Goal: Task Accomplishment & Management: Manage account settings

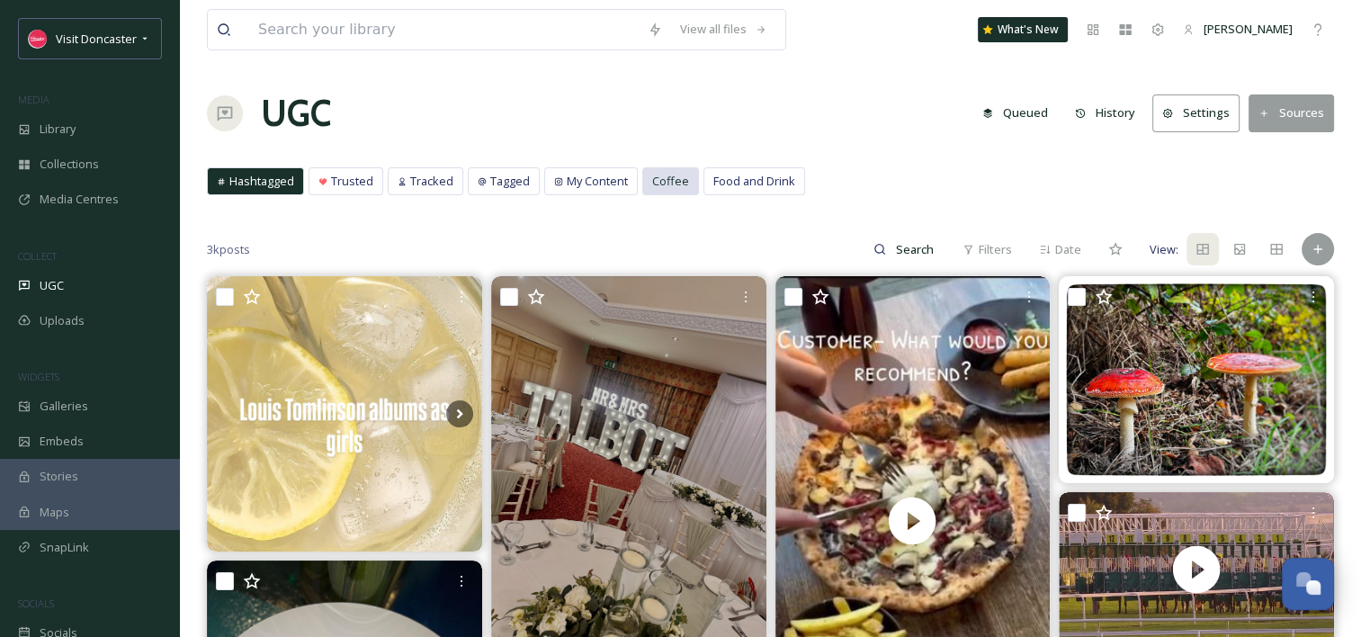
click at [646, 192] on div "Coffee" at bounding box center [670, 181] width 55 height 26
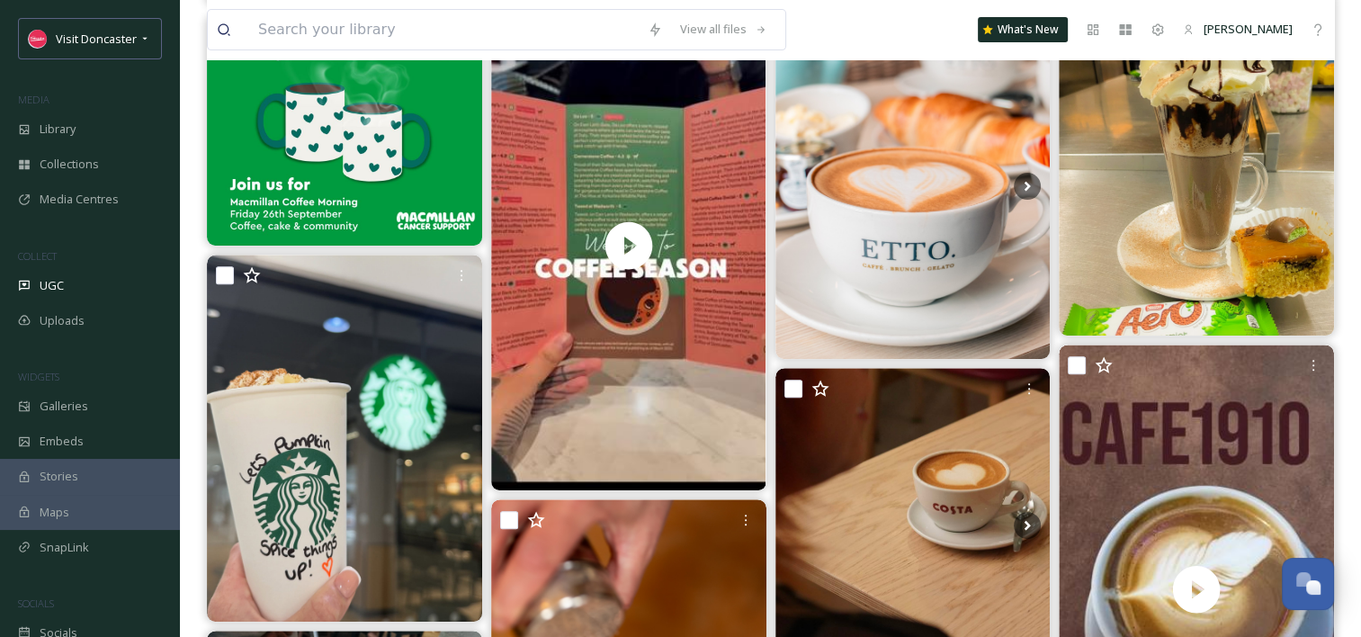
scroll to position [578, 0]
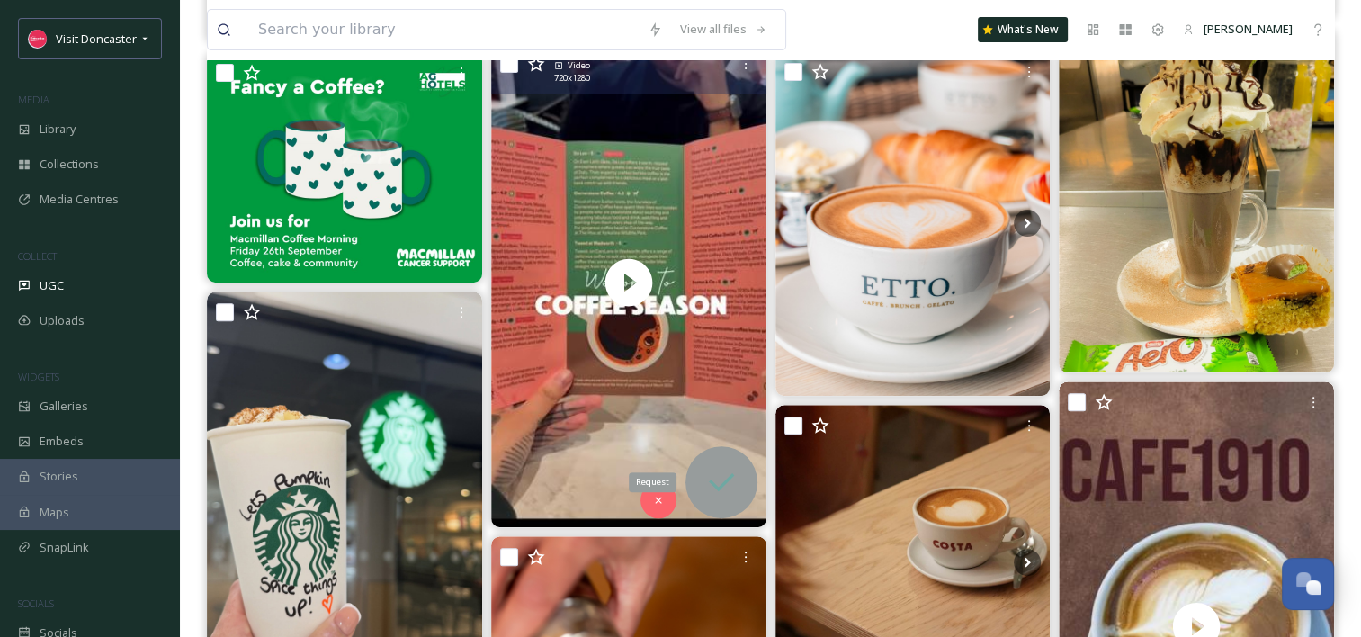
click at [720, 478] on icon at bounding box center [722, 482] width 36 height 36
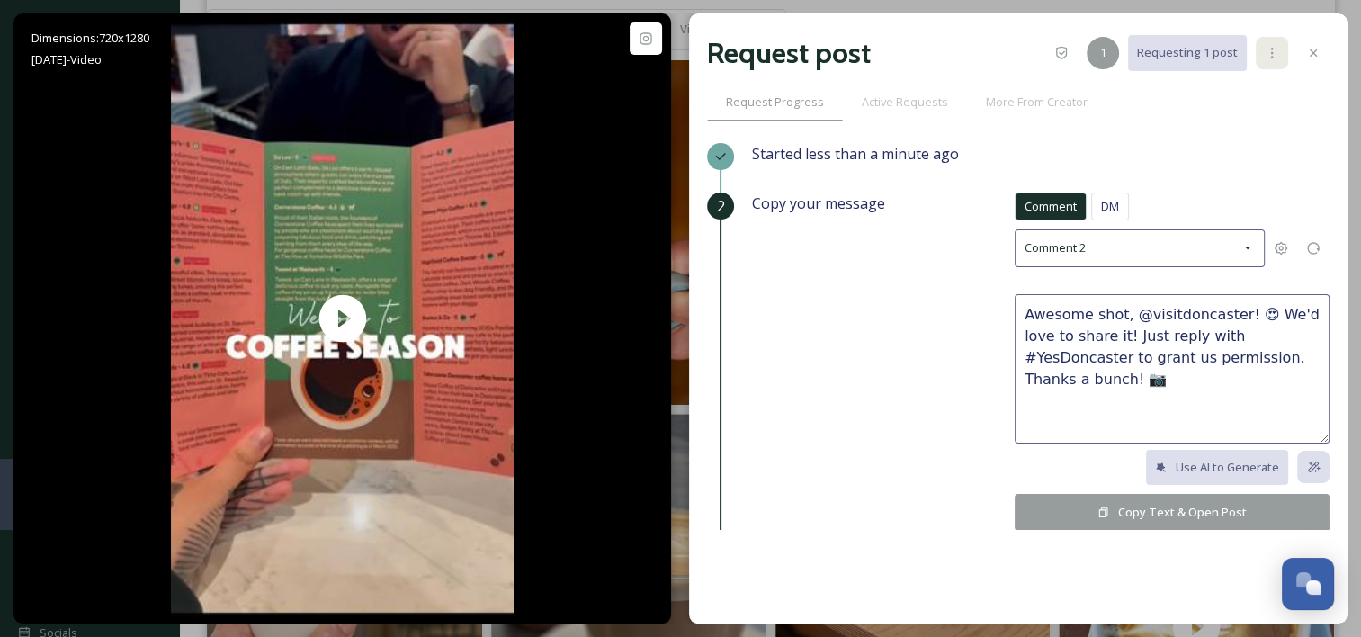
click at [1274, 62] on div at bounding box center [1272, 53] width 32 height 32
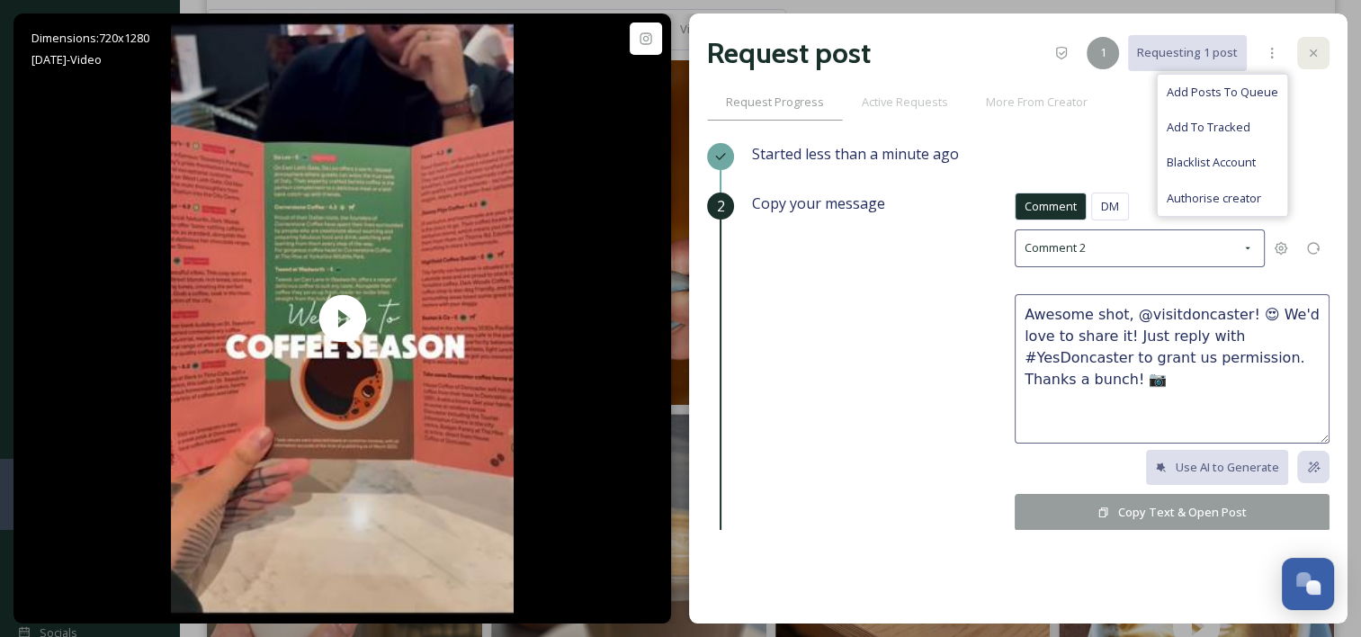
click at [1306, 68] on div at bounding box center [1313, 53] width 32 height 32
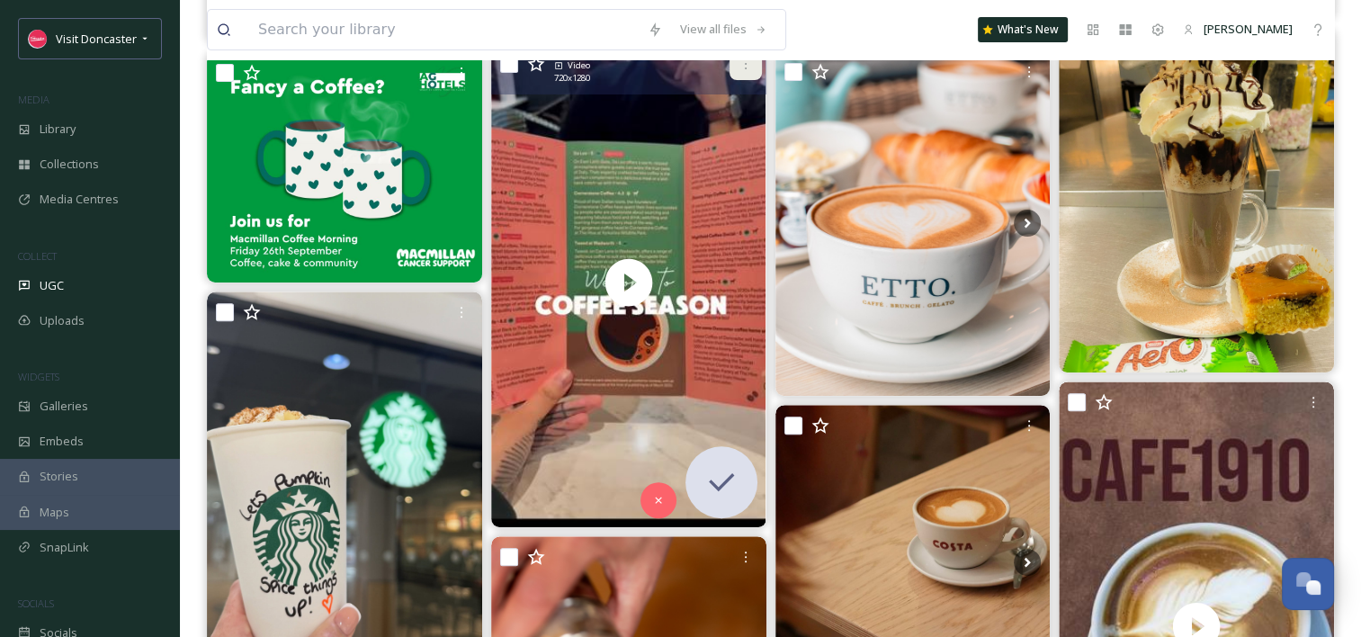
click at [739, 68] on icon at bounding box center [746, 64] width 14 height 14
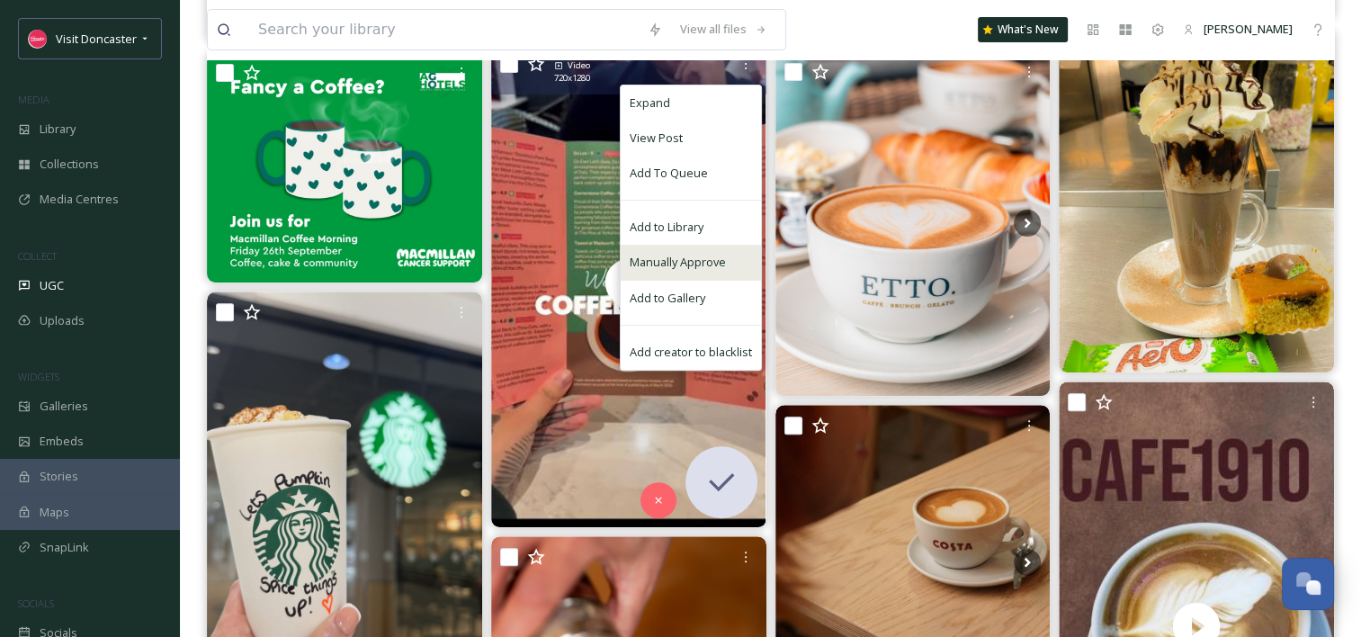
click at [677, 263] on span "Manually Approve" at bounding box center [678, 262] width 96 height 17
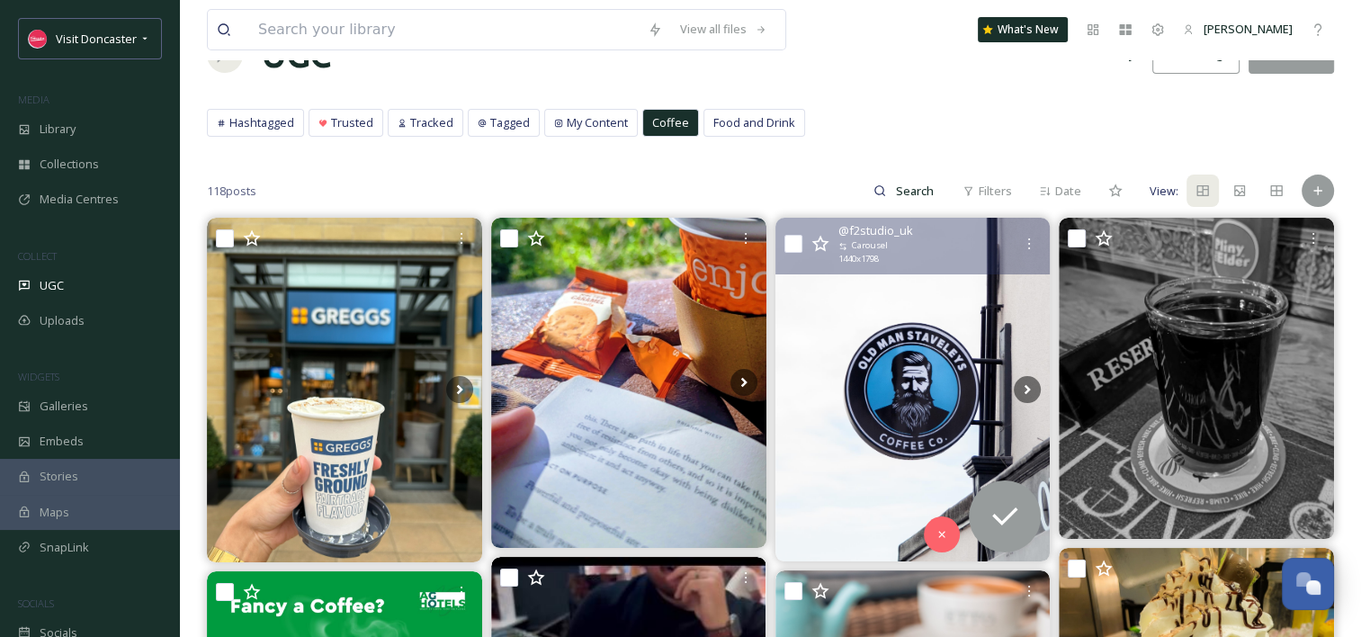
scroll to position [90, 0]
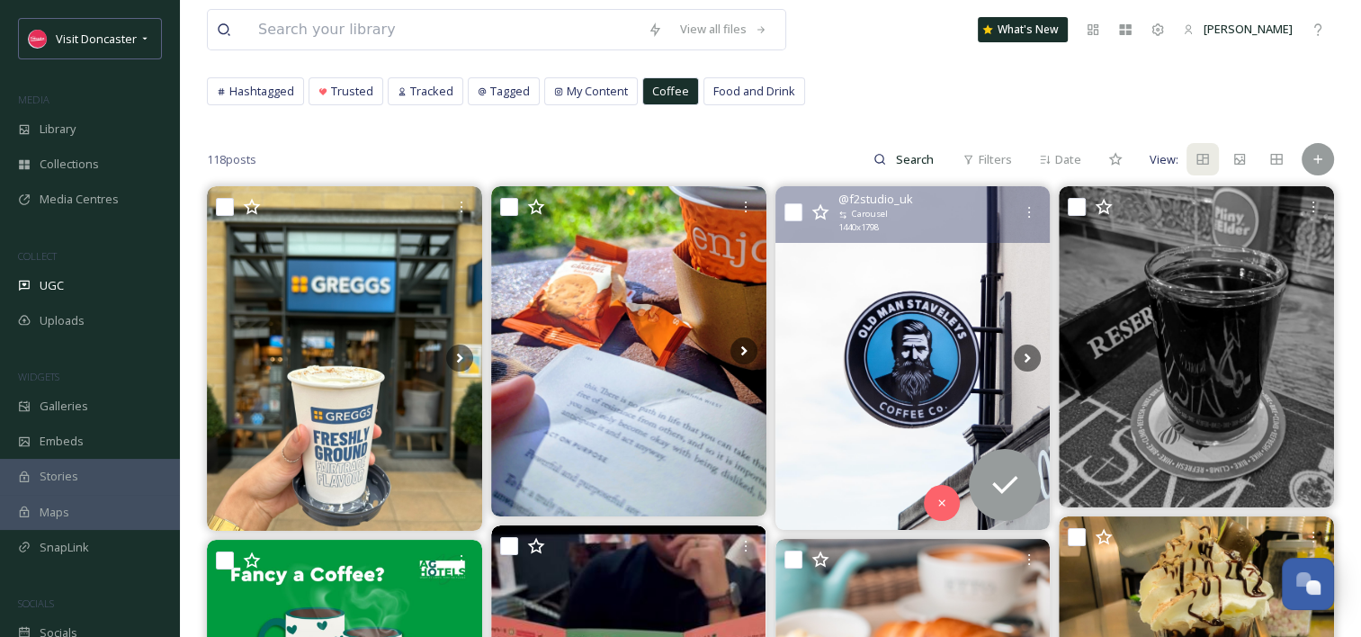
click at [901, 365] on img at bounding box center [912, 358] width 275 height 344
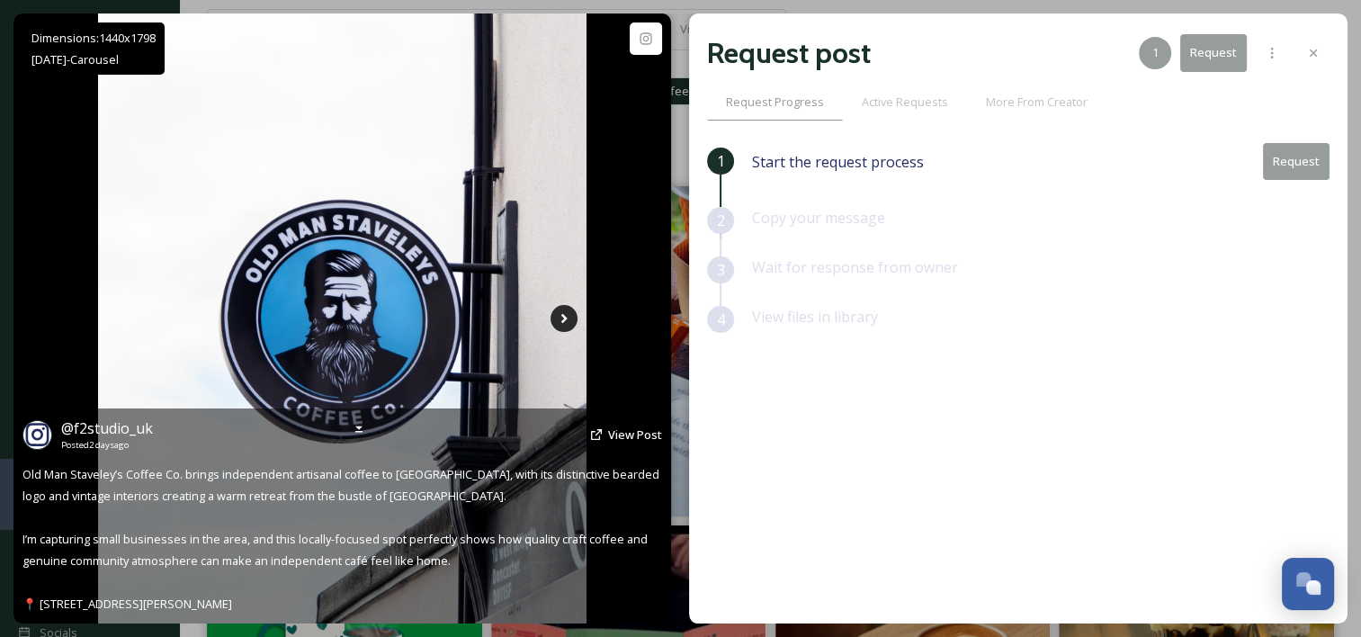
click at [561, 309] on icon at bounding box center [564, 318] width 27 height 27
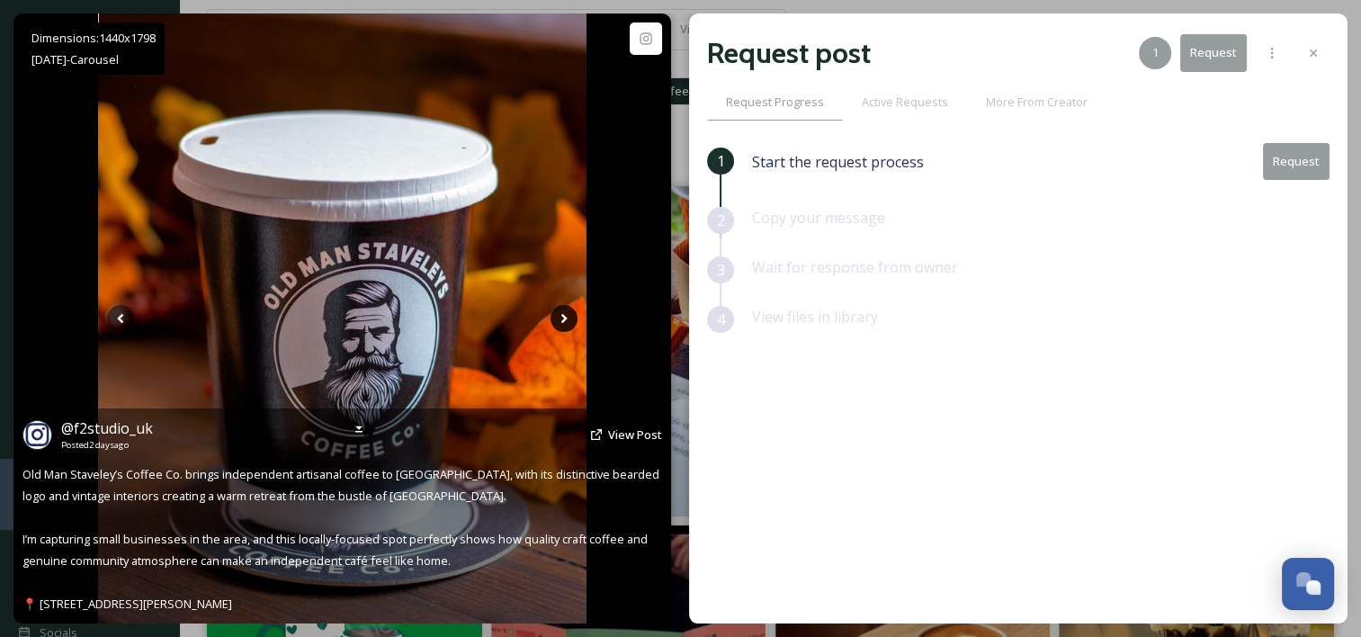
click at [565, 320] on icon at bounding box center [564, 319] width 6 height 10
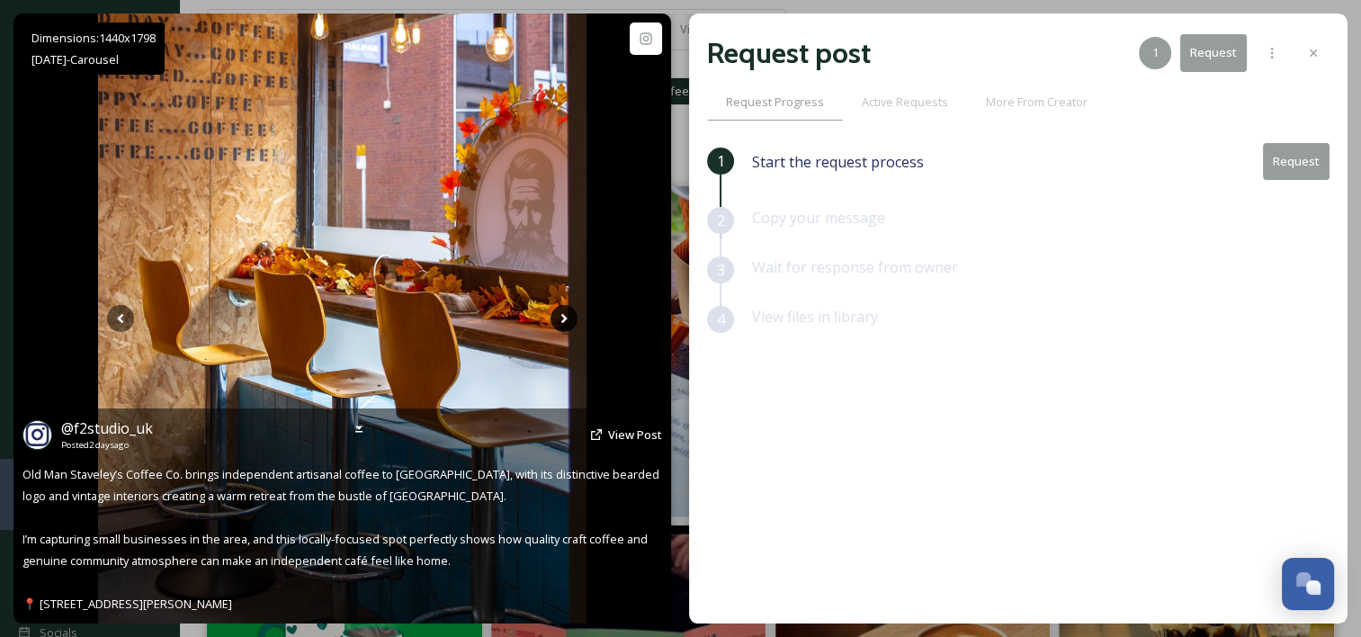
click at [565, 320] on icon at bounding box center [564, 319] width 6 height 10
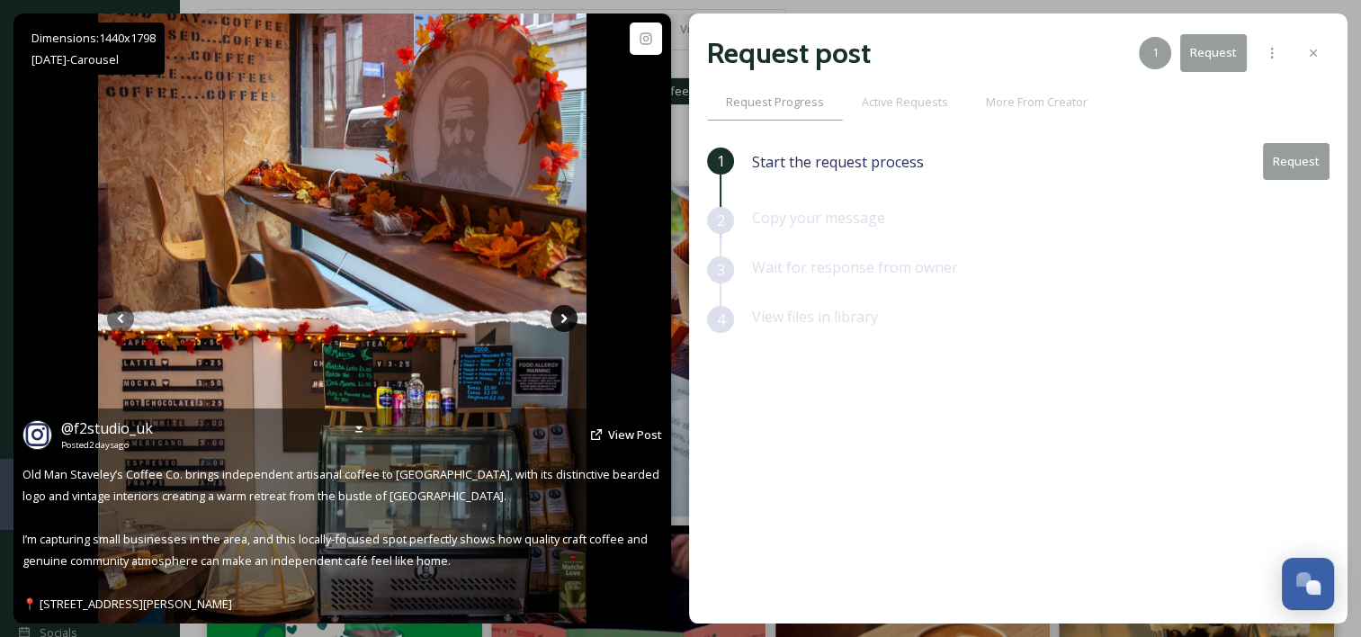
click at [565, 320] on icon at bounding box center [564, 319] width 6 height 10
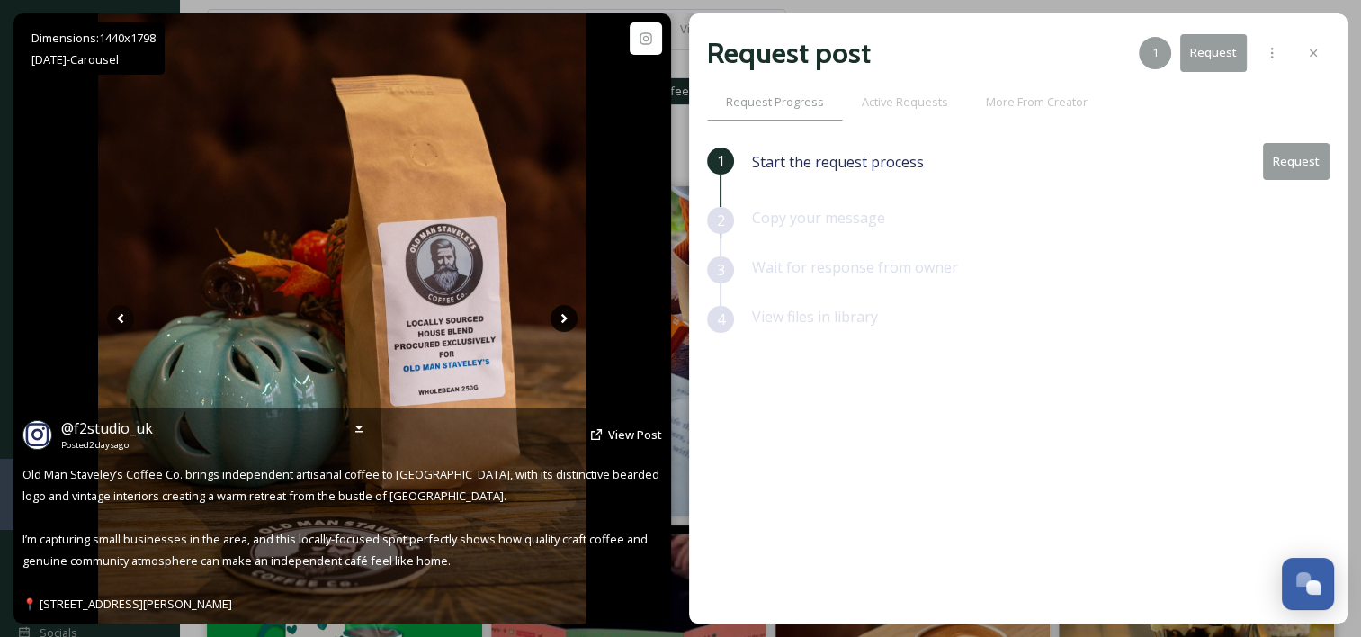
click at [565, 320] on icon at bounding box center [564, 319] width 6 height 10
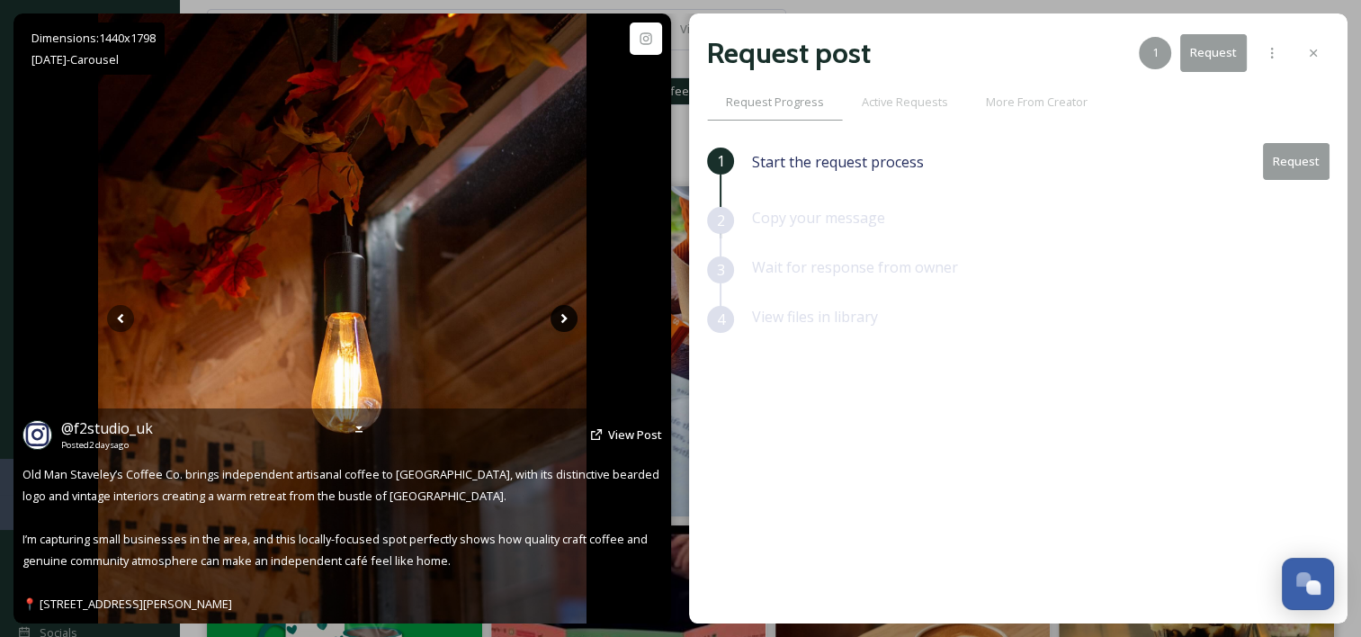
click at [565, 320] on icon at bounding box center [564, 319] width 6 height 10
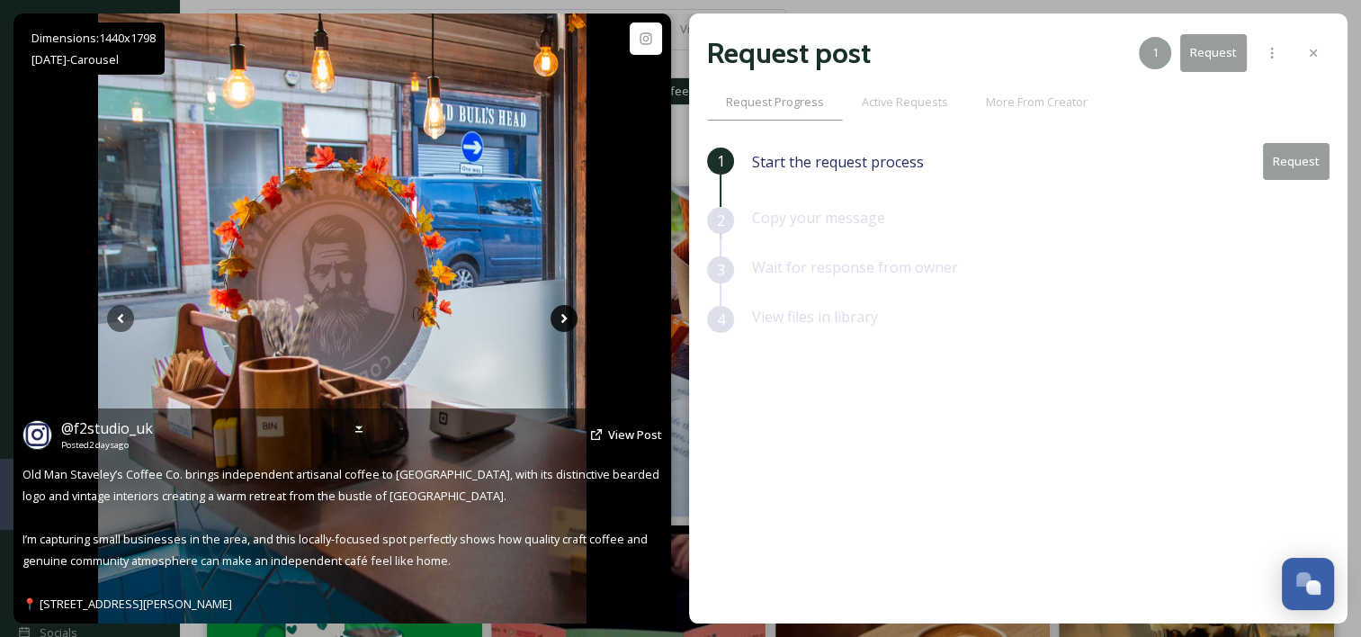
click at [565, 320] on icon at bounding box center [564, 319] width 6 height 10
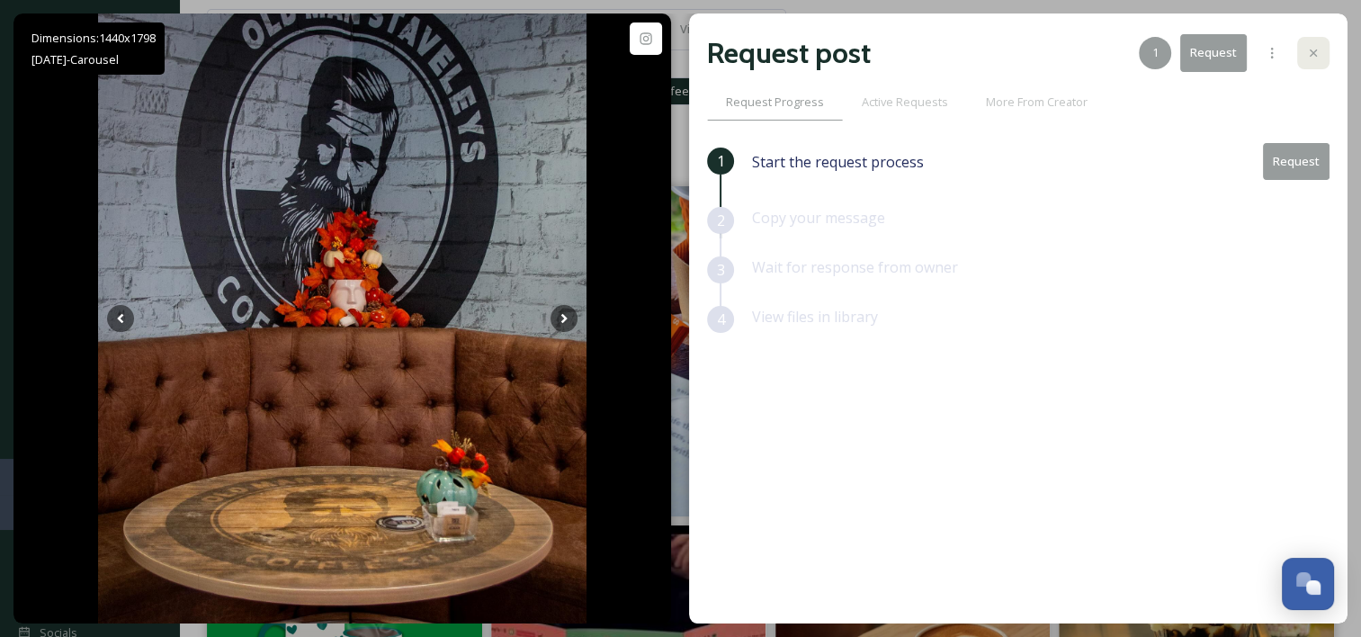
click at [1322, 46] on div at bounding box center [1313, 53] width 32 height 32
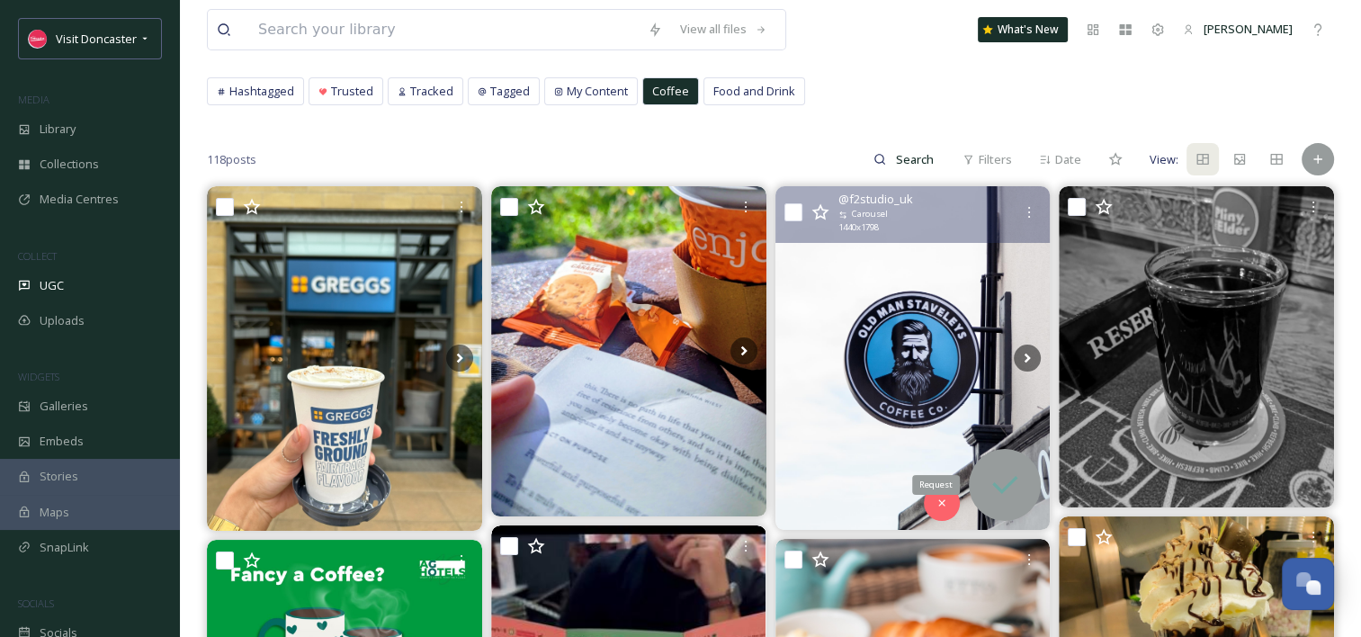
click at [1004, 493] on icon at bounding box center [1005, 485] width 36 height 36
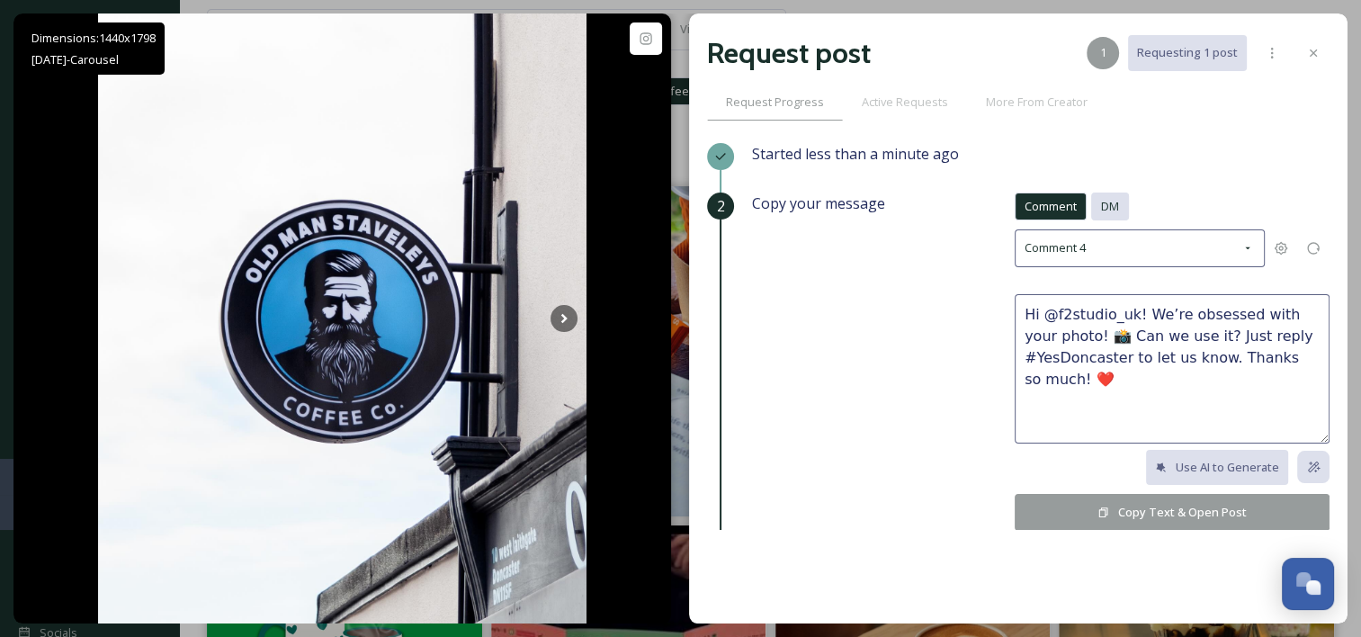
click at [1112, 211] on div "DM" at bounding box center [1110, 207] width 38 height 28
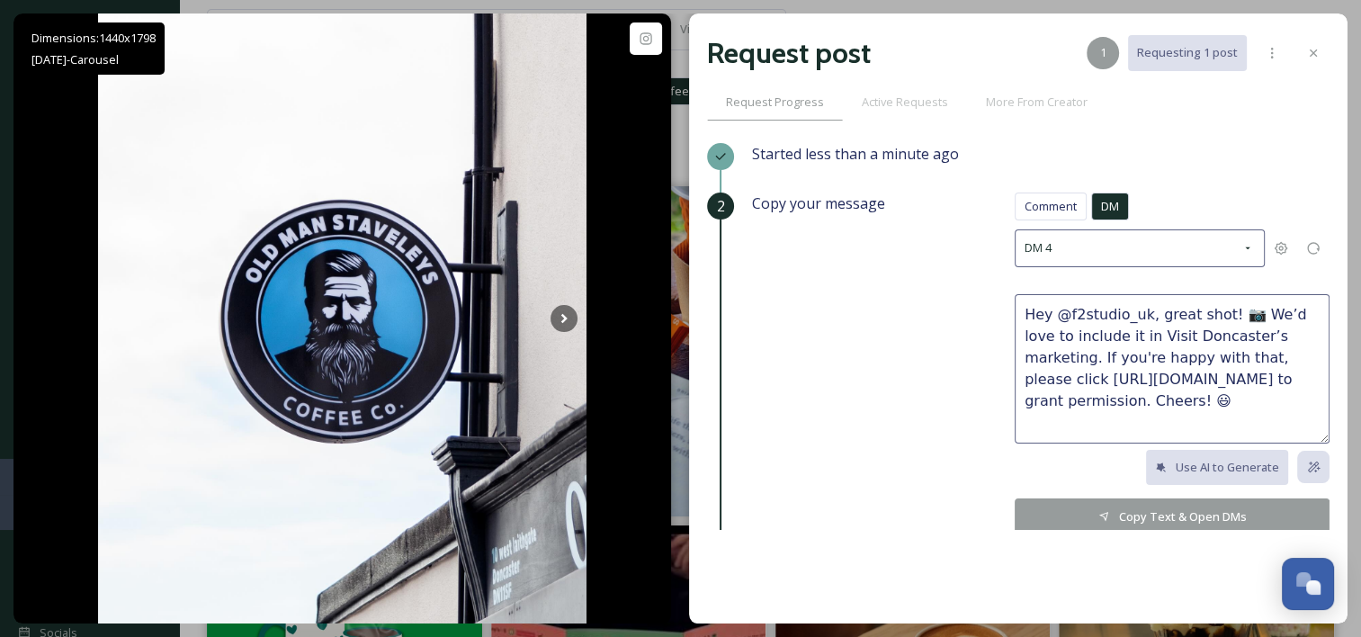
click at [1123, 521] on button "Copy Text & Open DMs" at bounding box center [1172, 516] width 315 height 37
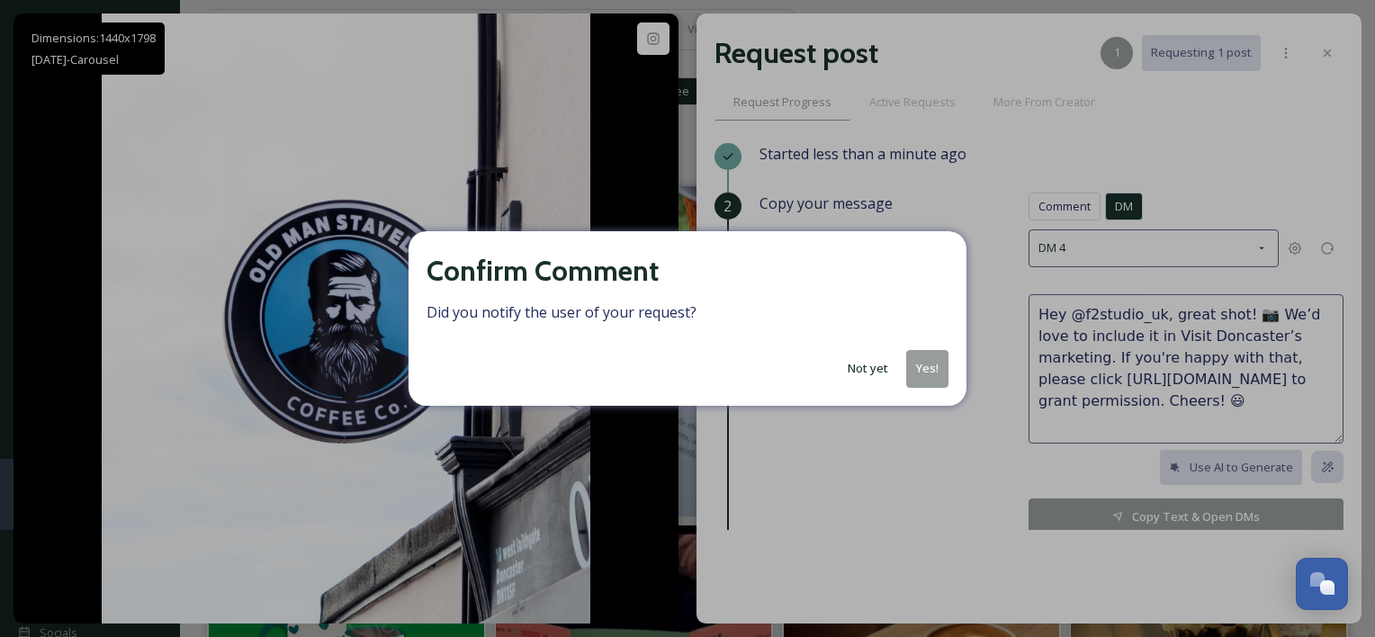
click at [932, 363] on button "Yes!" at bounding box center [927, 368] width 42 height 37
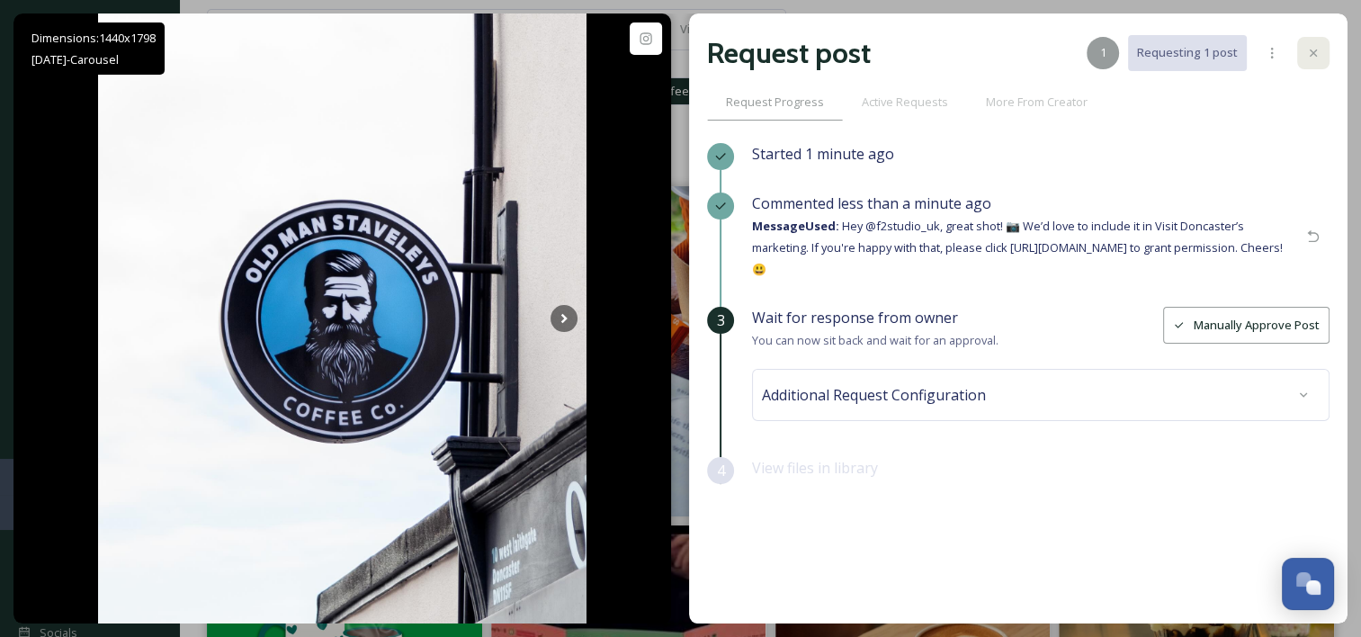
click at [1327, 57] on div at bounding box center [1313, 53] width 32 height 32
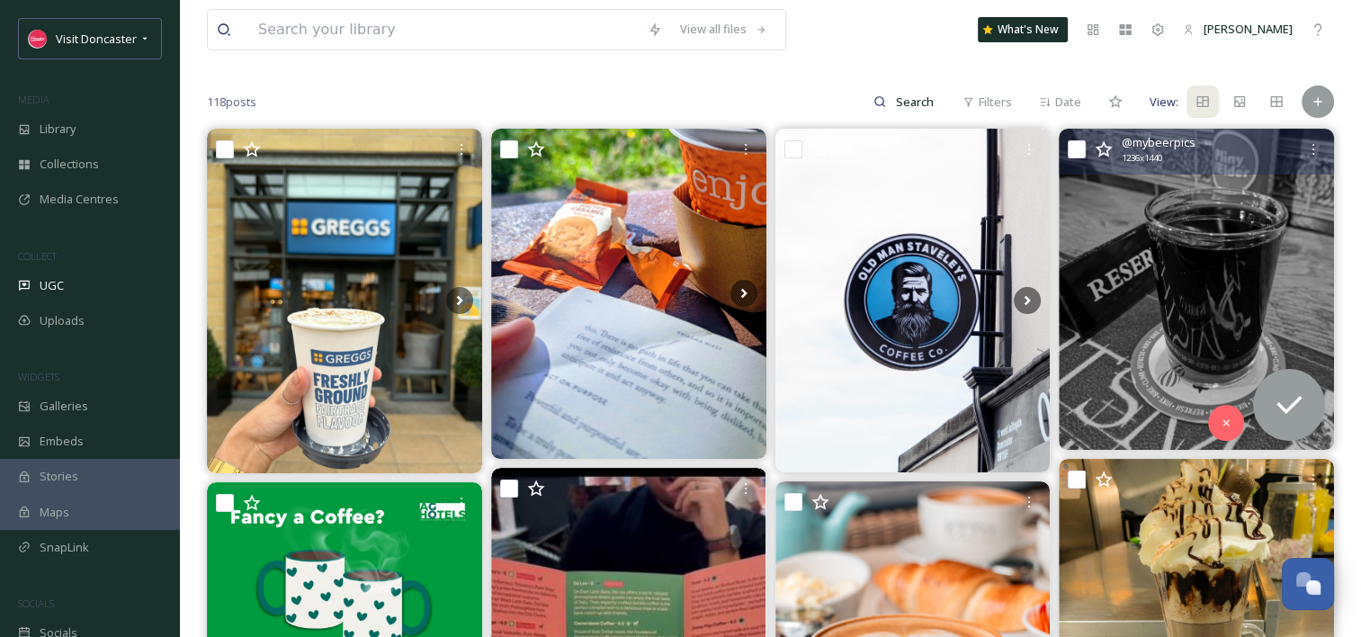
scroll to position [180, 0]
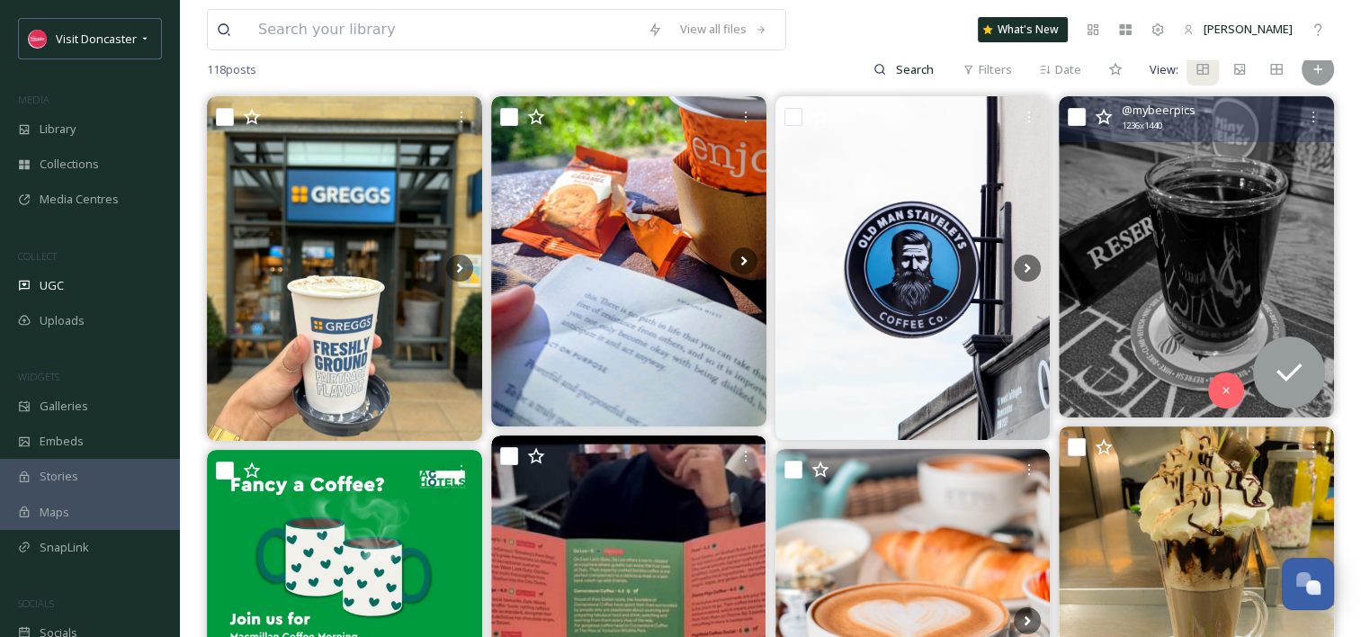
click at [1152, 225] on img at bounding box center [1196, 256] width 275 height 320
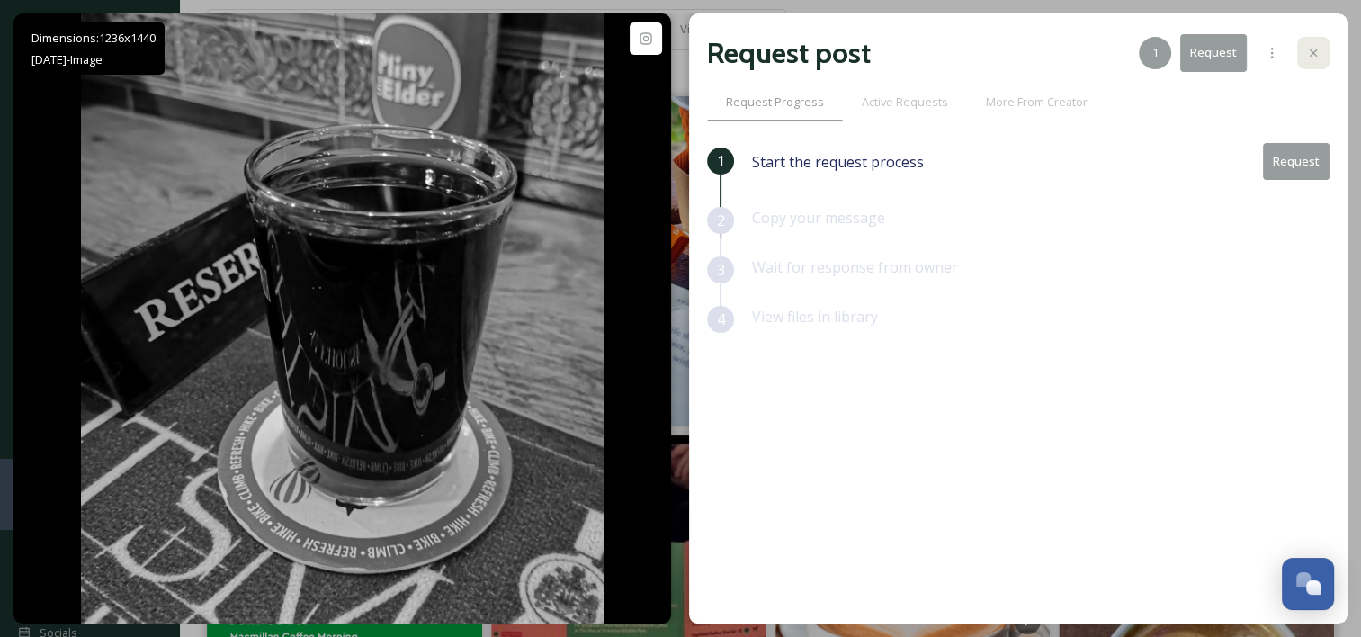
click at [1318, 64] on div at bounding box center [1313, 53] width 32 height 32
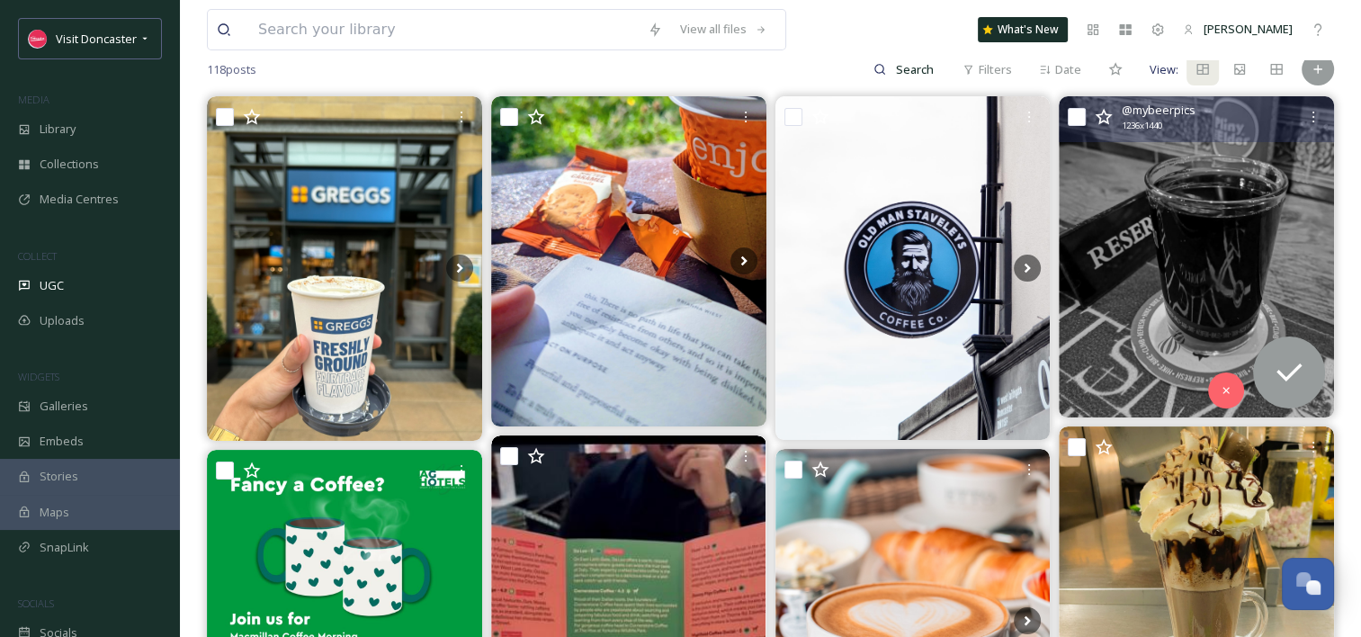
click at [1206, 264] on img at bounding box center [1196, 256] width 275 height 320
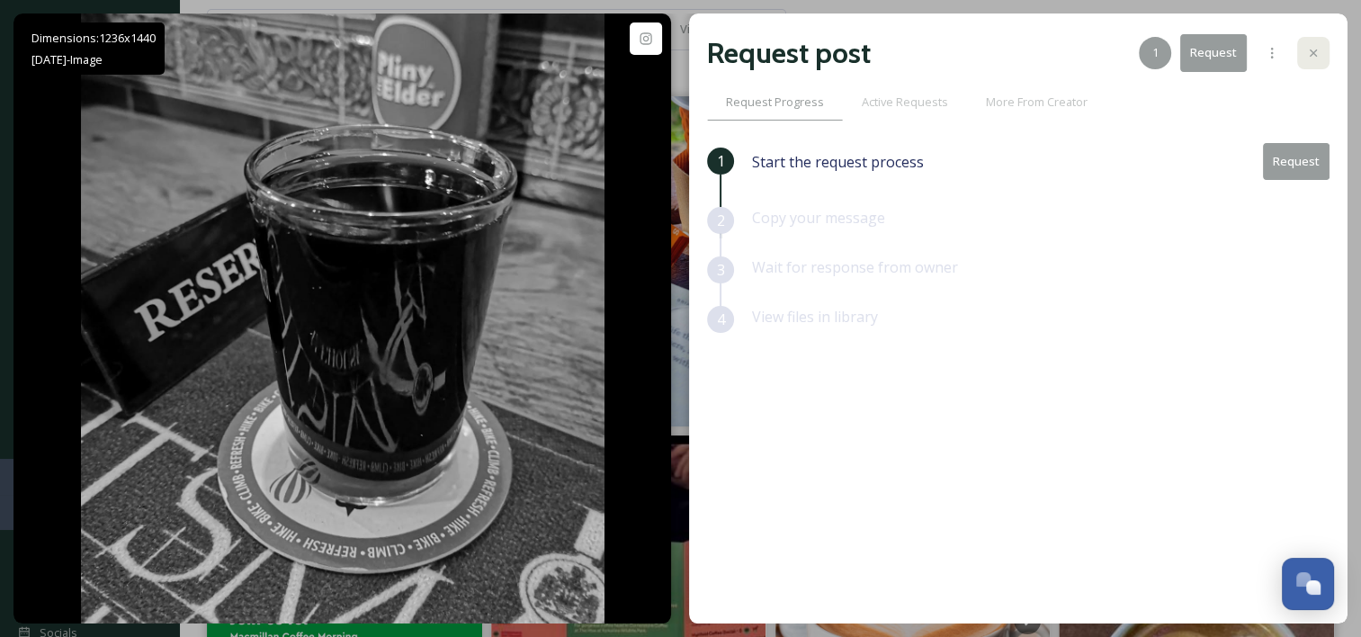
click at [1324, 48] on div at bounding box center [1313, 53] width 32 height 32
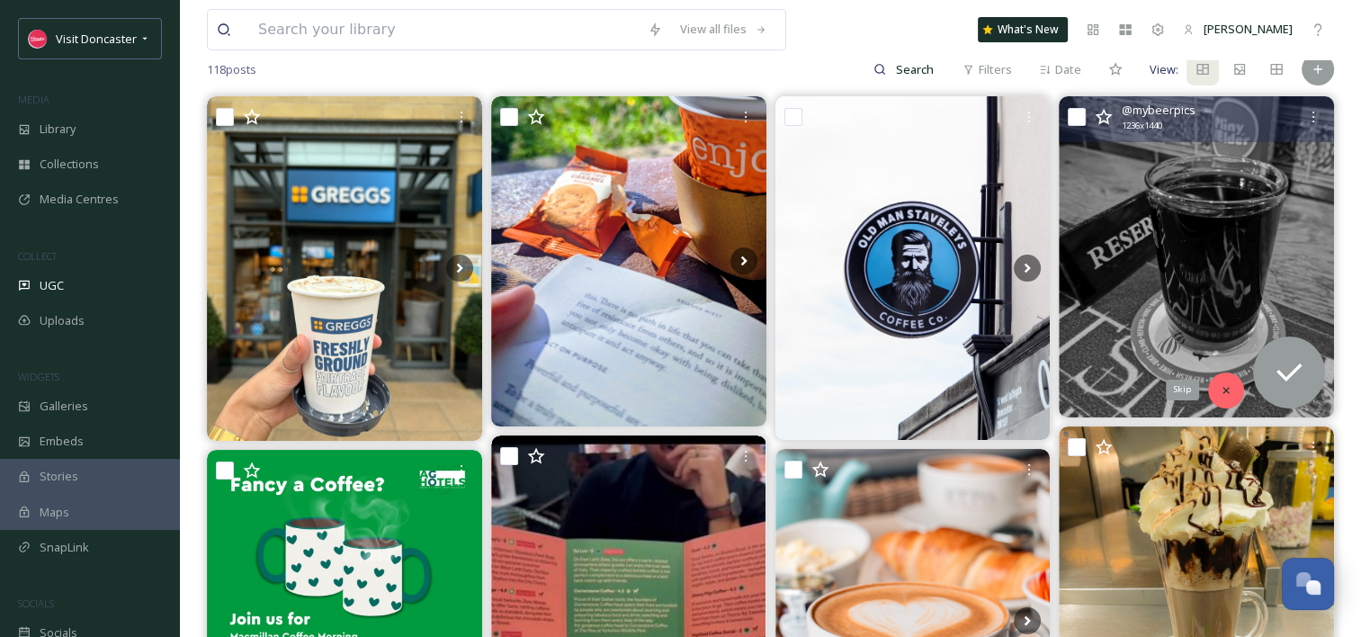
click at [1221, 381] on div "Skip" at bounding box center [1226, 390] width 36 height 36
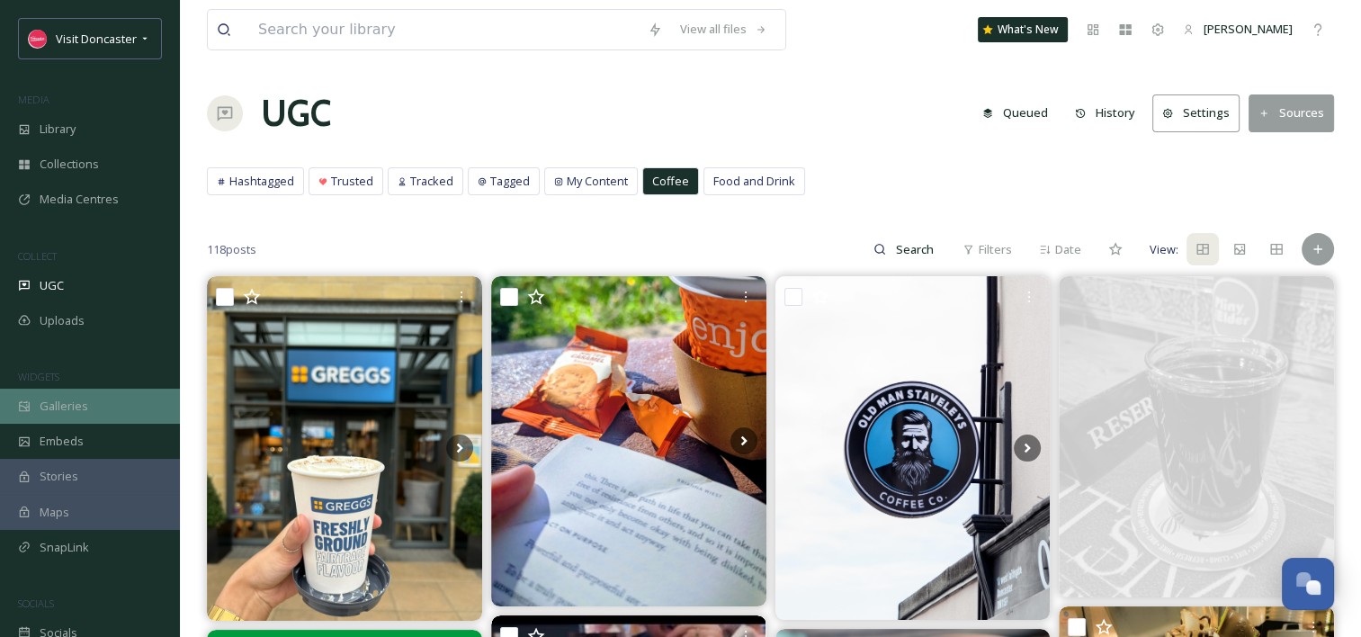
click at [94, 411] on div "Galleries" at bounding box center [90, 406] width 180 height 35
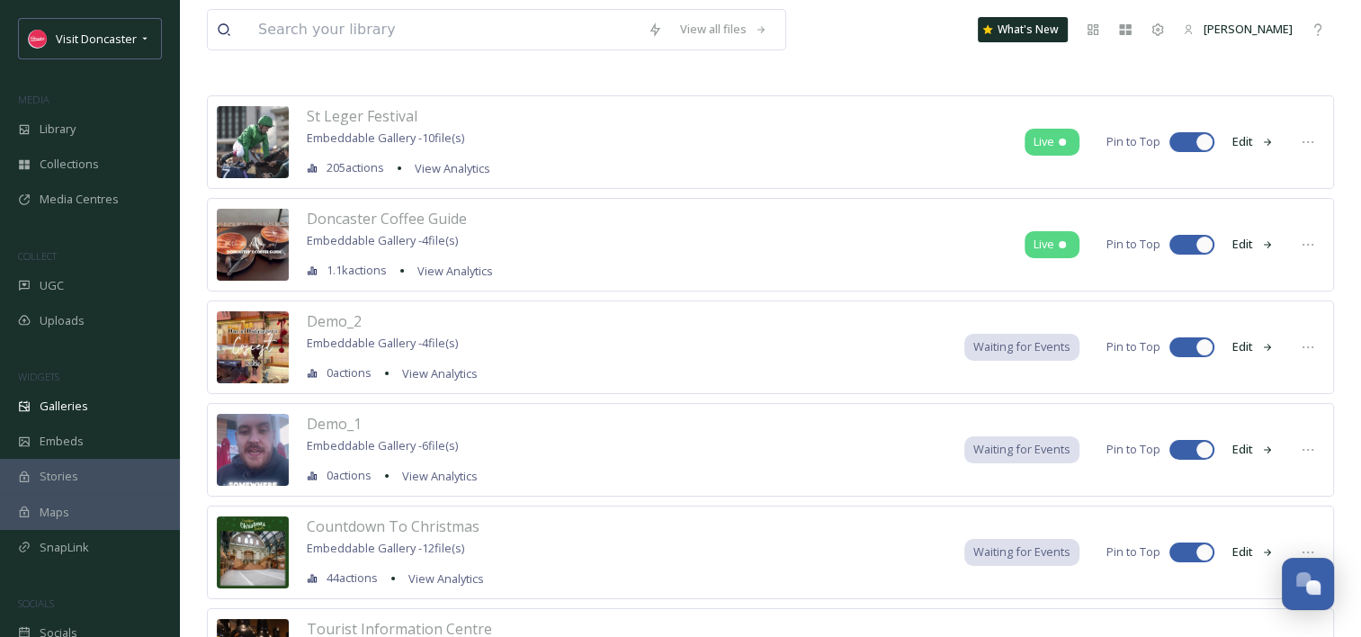
scroll to position [180, 0]
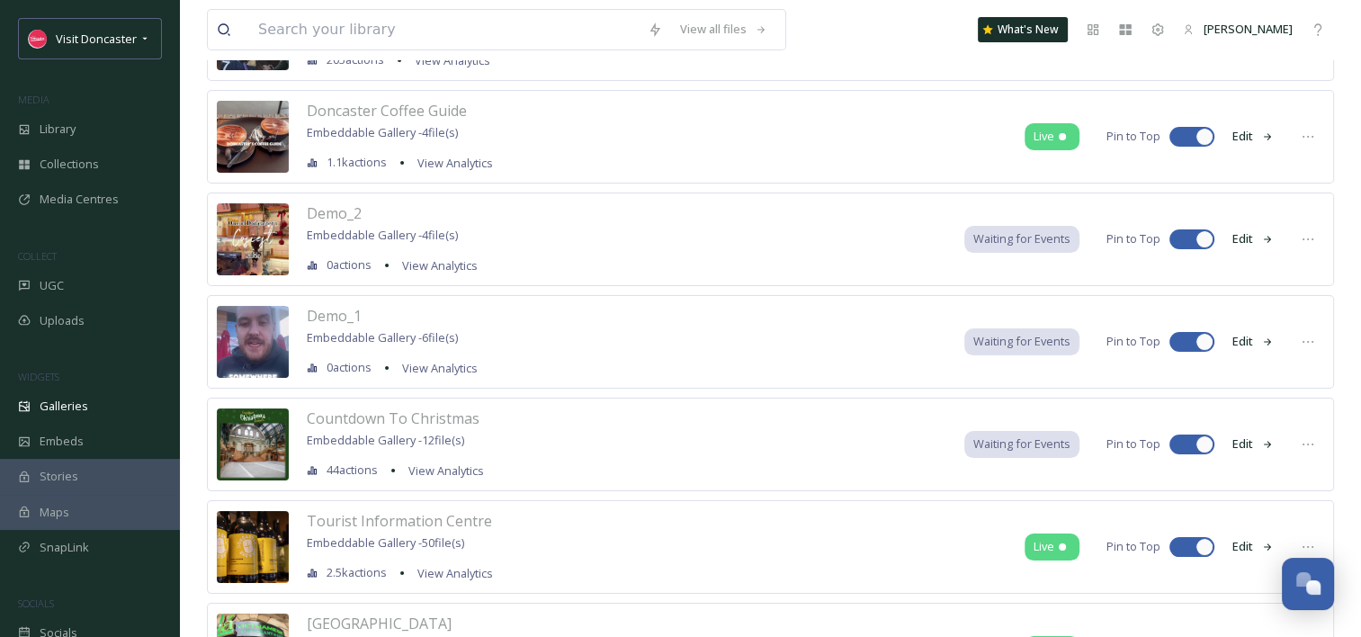
click at [468, 173] on div "Doncaster Coffee Guide Embeddable Gallery - 4 file(s) 1.1k actions View Analyti…" at bounding box center [770, 137] width 1127 height 94
click at [466, 169] on span "View Analytics" at bounding box center [455, 163] width 76 height 16
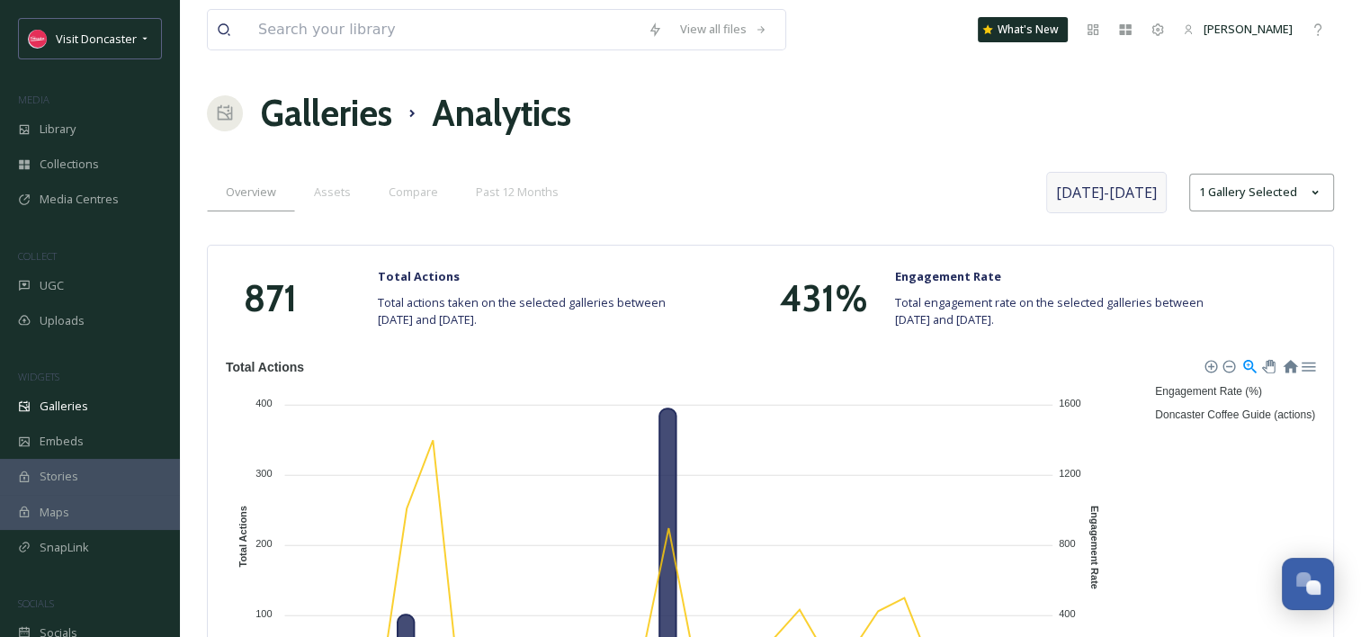
click at [1141, 185] on span "[DATE] - [DATE]" at bounding box center [1106, 193] width 101 height 22
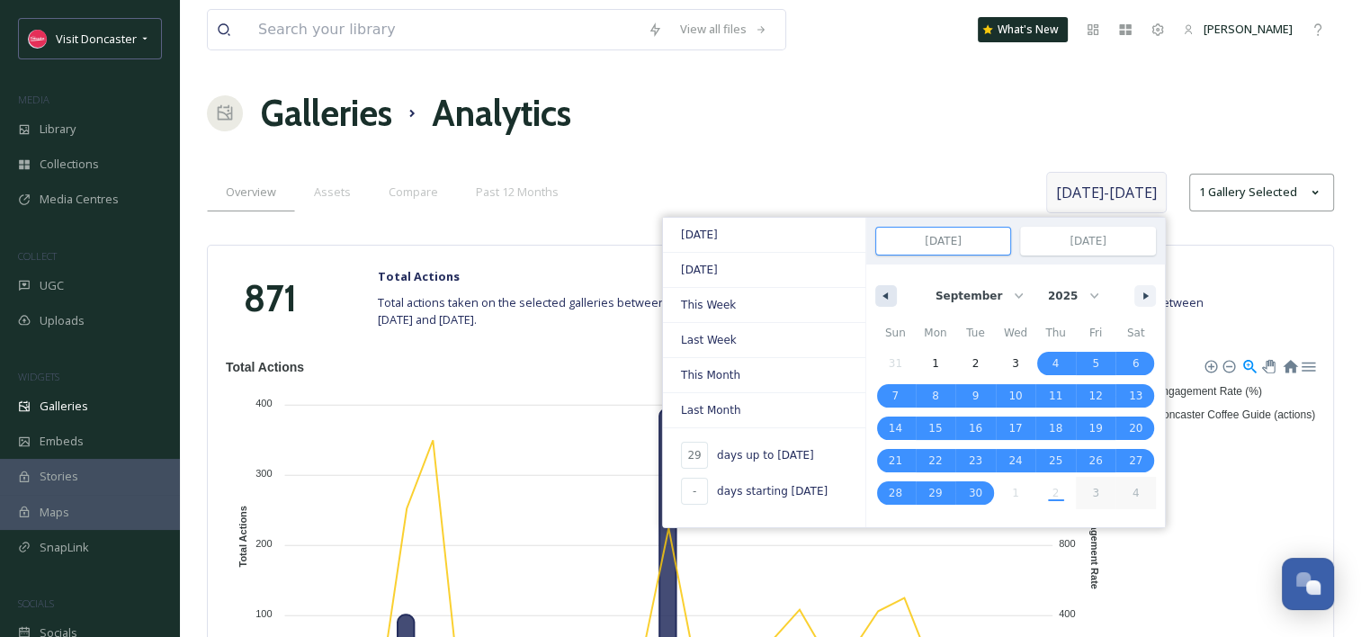
click at [893, 299] on button "button" at bounding box center [886, 296] width 22 height 22
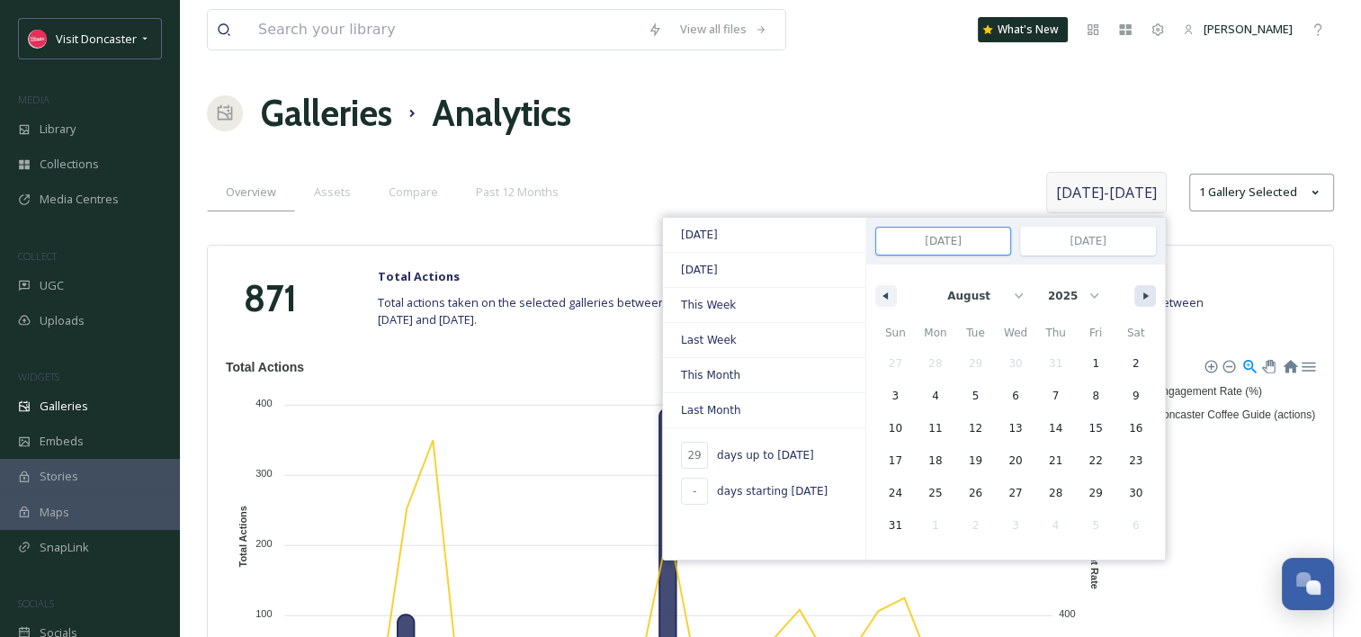
click at [1139, 291] on button "button" at bounding box center [1145, 296] width 22 height 22
select select "8"
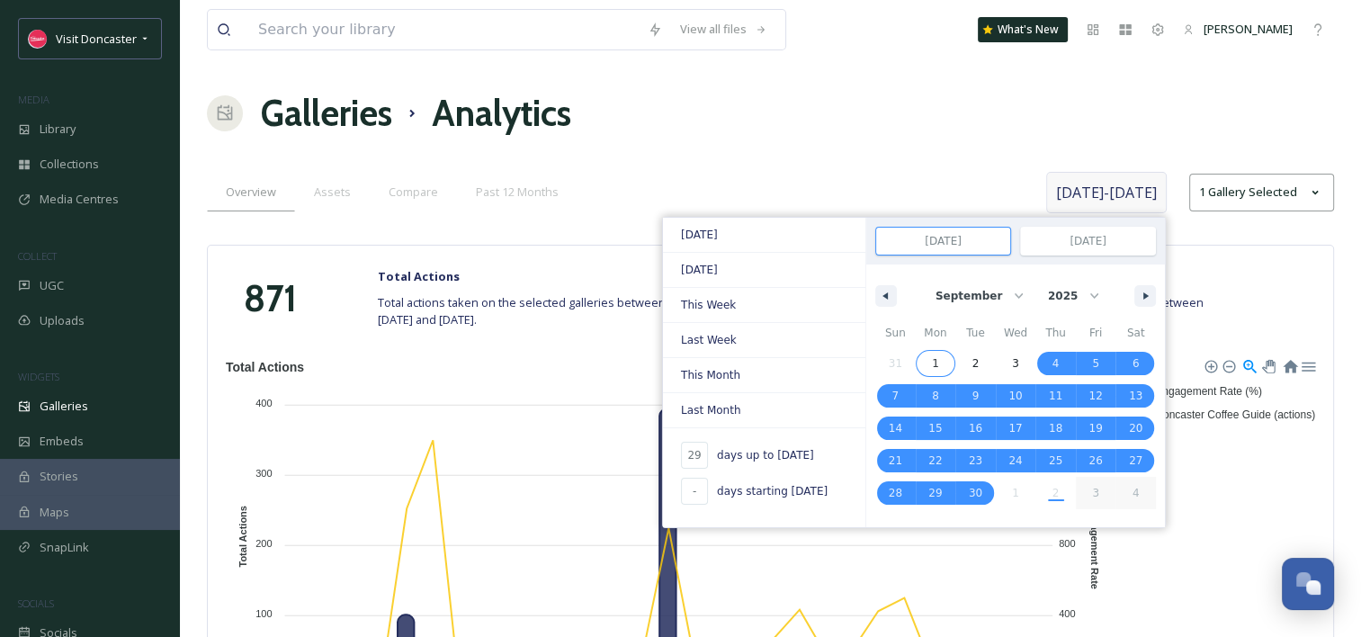
click at [939, 360] on span "1" at bounding box center [936, 363] width 40 height 23
type input "-"
type input "[DATE]"
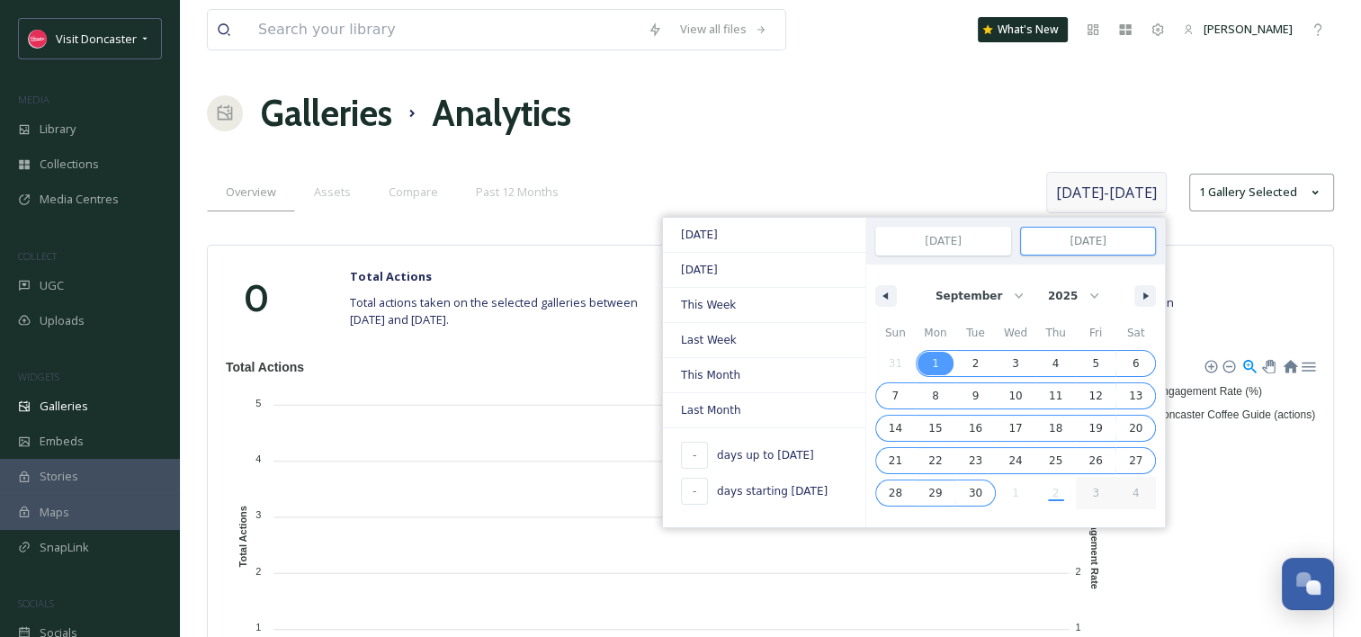
click at [978, 483] on span "30" at bounding box center [975, 493] width 13 height 32
type input "[DATE]"
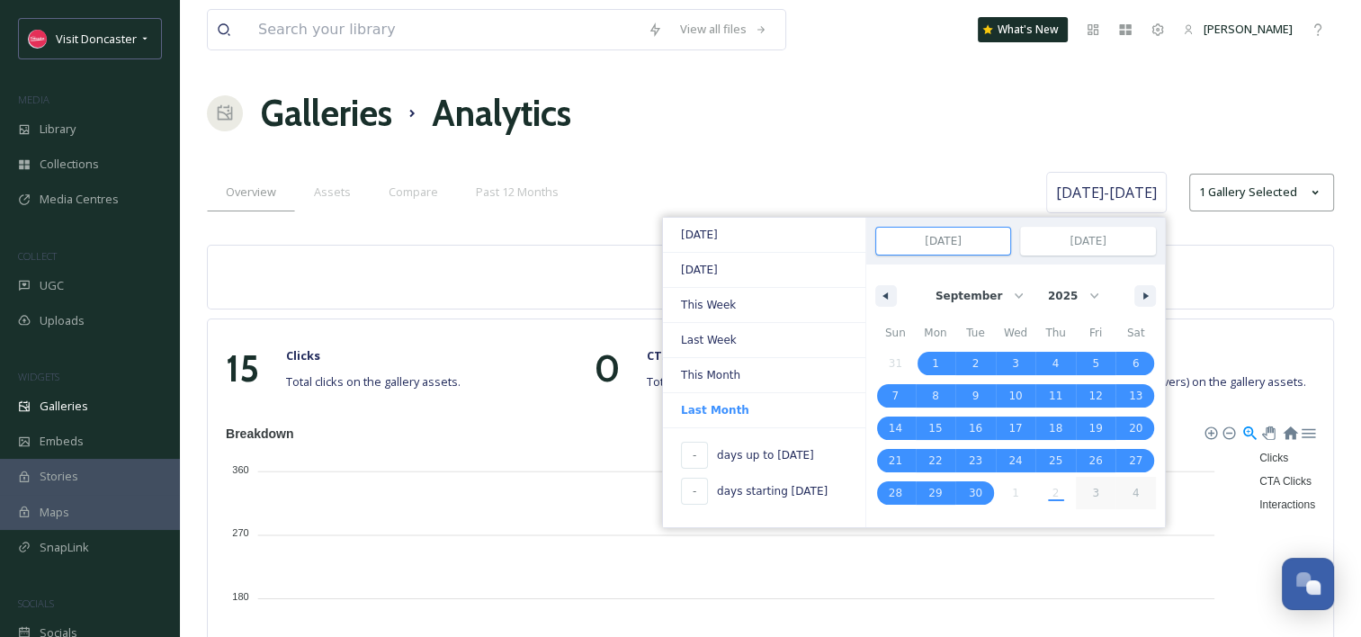
click at [883, 108] on div "Galleries Analytics" at bounding box center [770, 113] width 1127 height 54
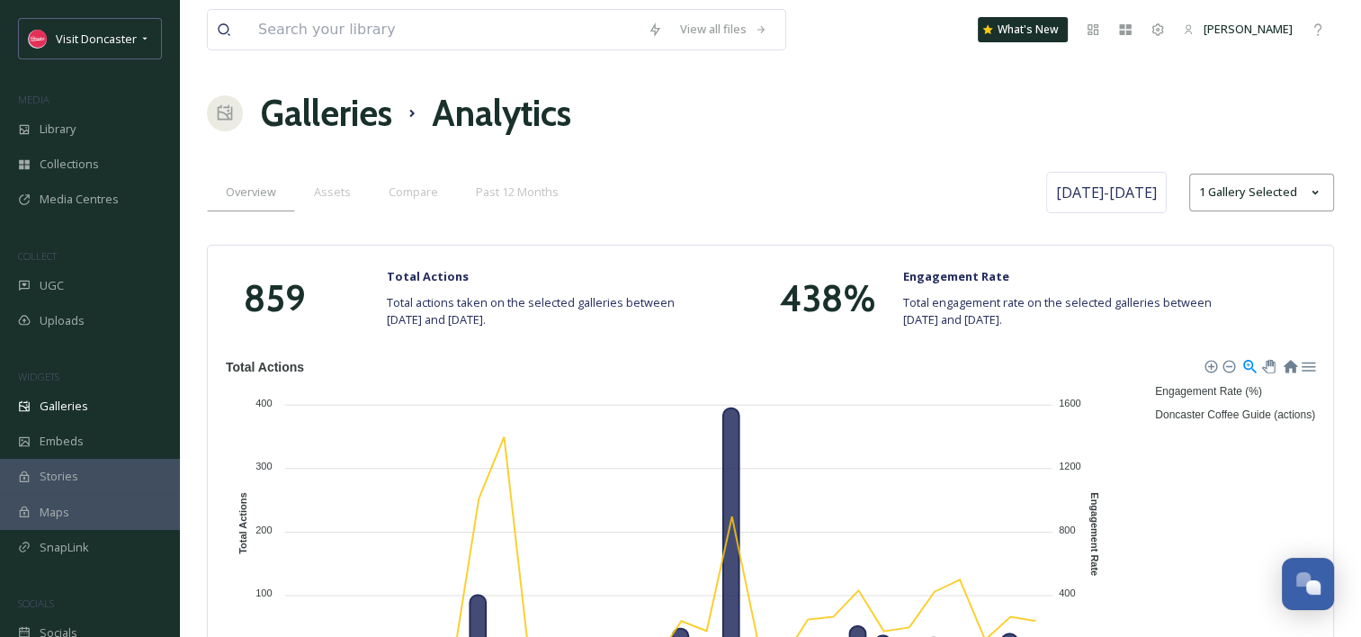
click at [874, 196] on div "Overview Assets Compare Past 12 Months" at bounding box center [624, 192] width 835 height 37
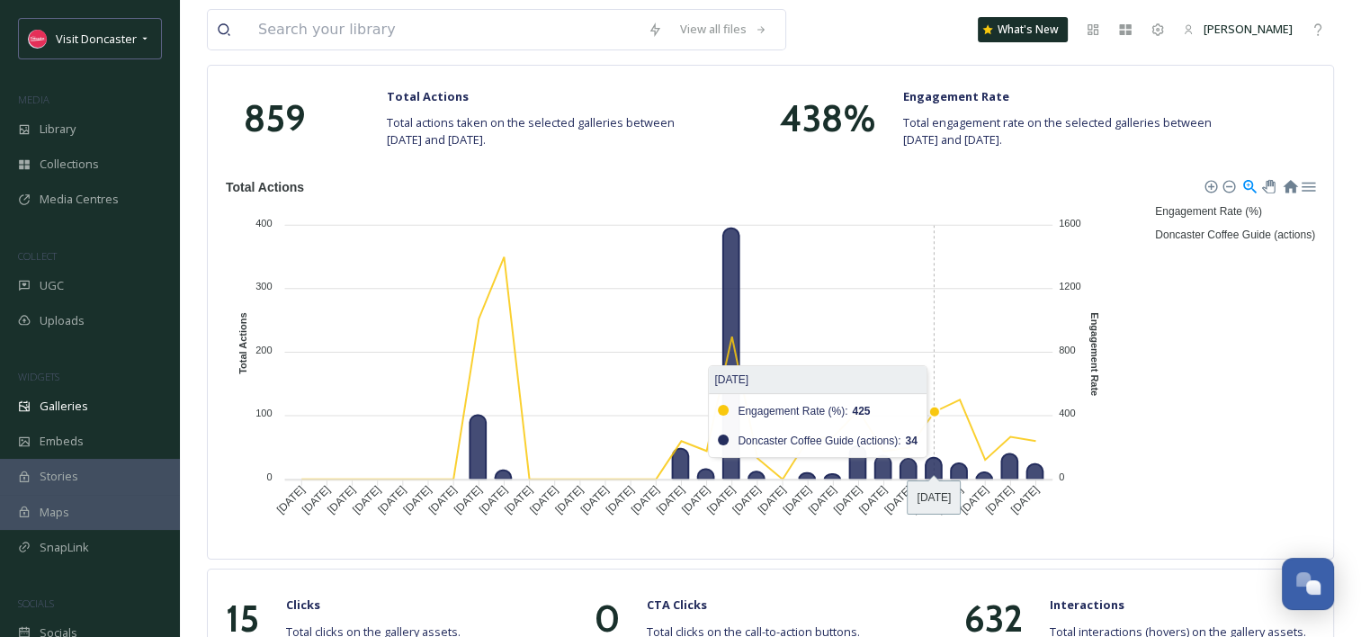
scroll to position [90, 0]
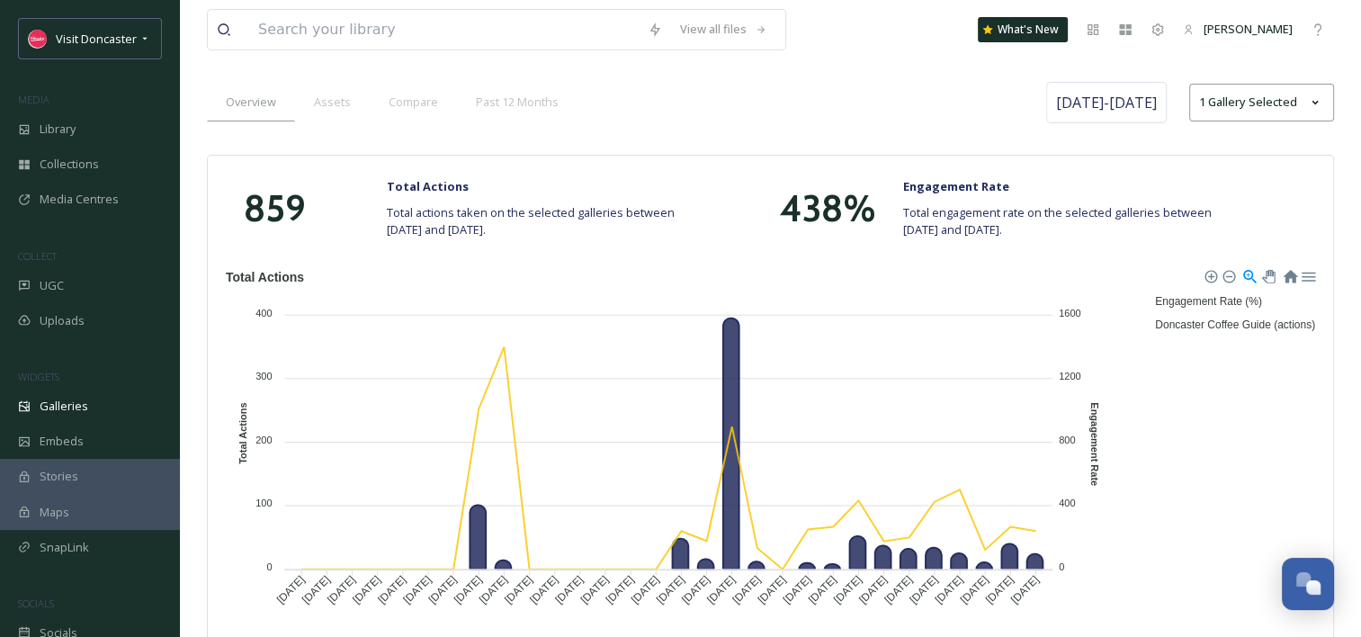
drag, startPoint x: 1329, startPoint y: 417, endPoint x: 1356, endPoint y: 482, distance: 71.0
drag, startPoint x: 1356, startPoint y: 482, endPoint x: 1342, endPoint y: 489, distance: 14.9
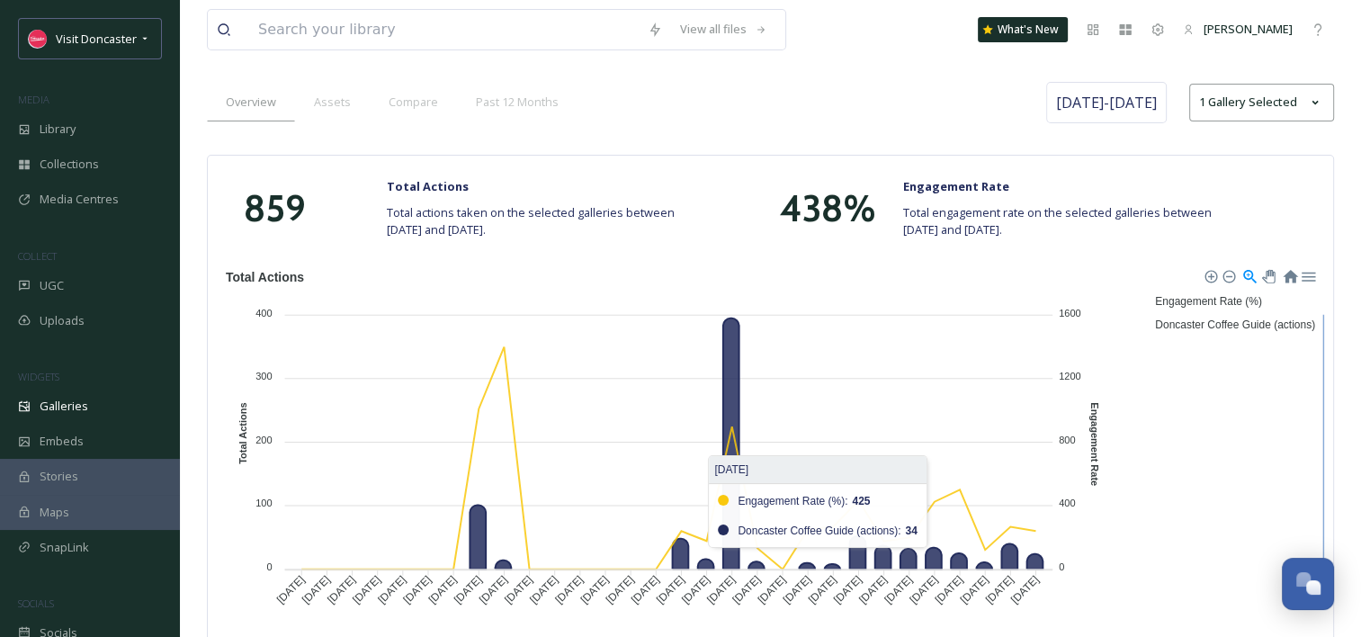
drag, startPoint x: 1342, startPoint y: 489, endPoint x: 1309, endPoint y: 528, distance: 51.7
click at [1309, 336] on div "Engagement Rate (%) Doncaster Coffee Guide (actions)" at bounding box center [1235, 312] width 169 height 49
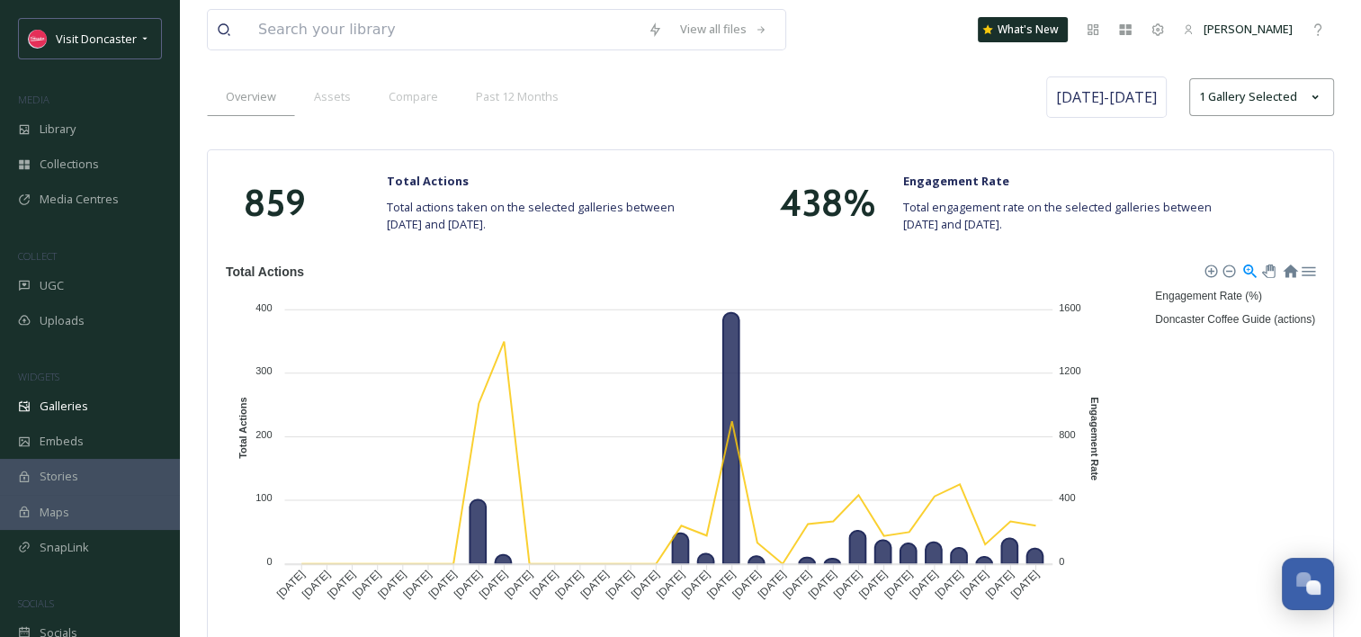
scroll to position [0, 0]
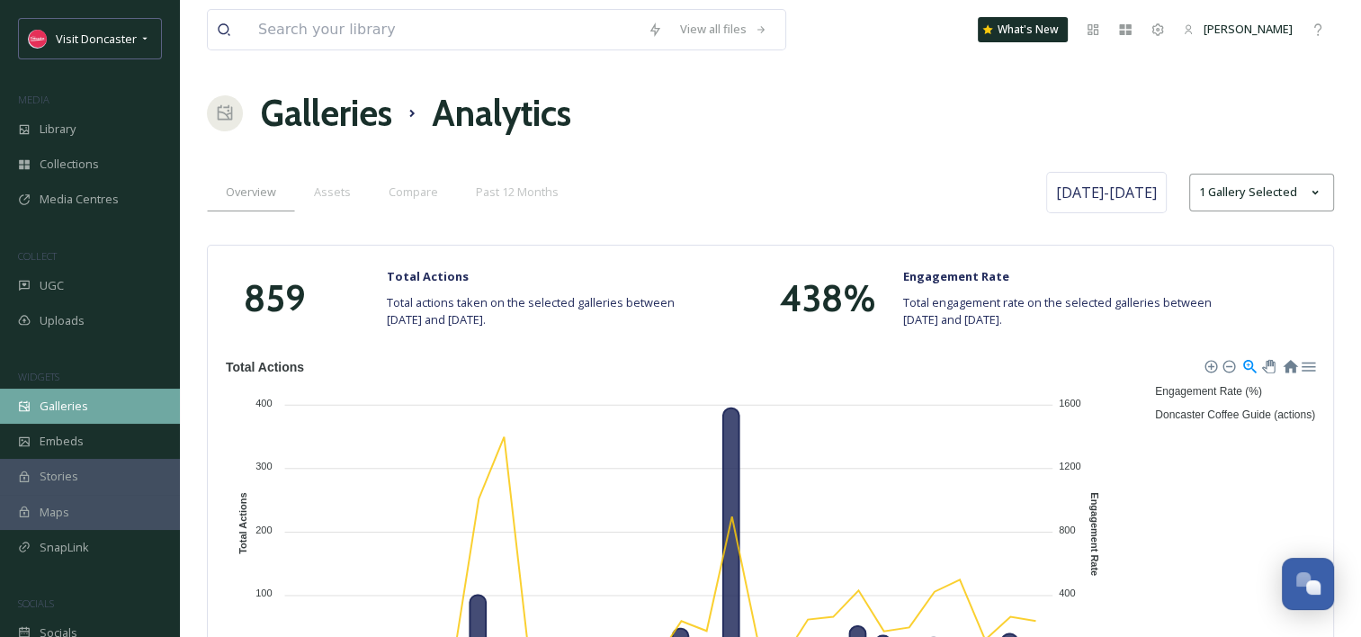
click at [79, 403] on span "Galleries" at bounding box center [64, 406] width 49 height 17
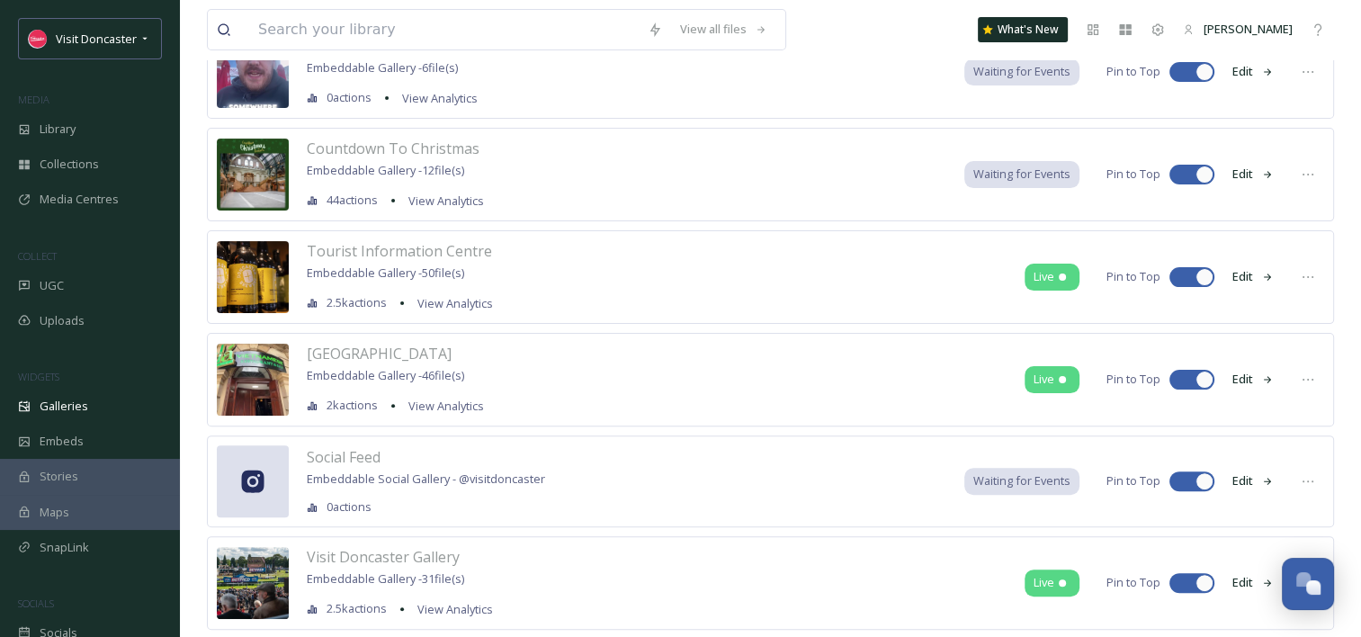
scroll to position [493, 0]
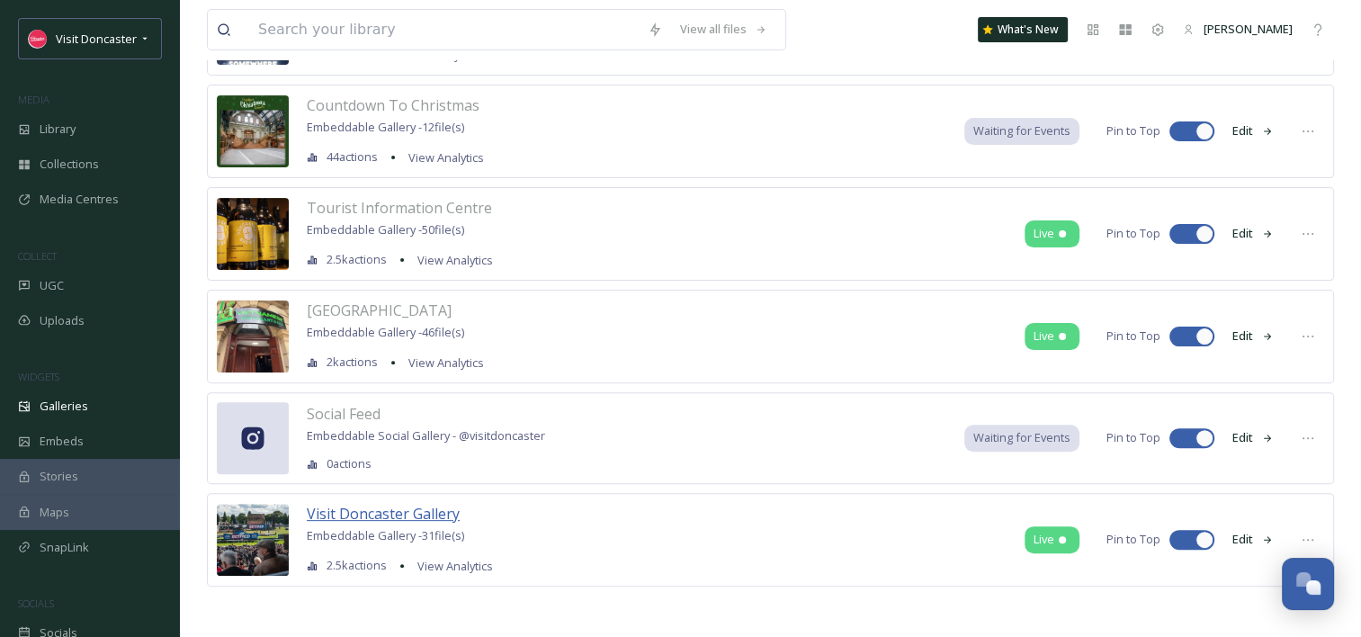
click at [355, 511] on span "Visit Doncaster Gallery" at bounding box center [383, 514] width 153 height 20
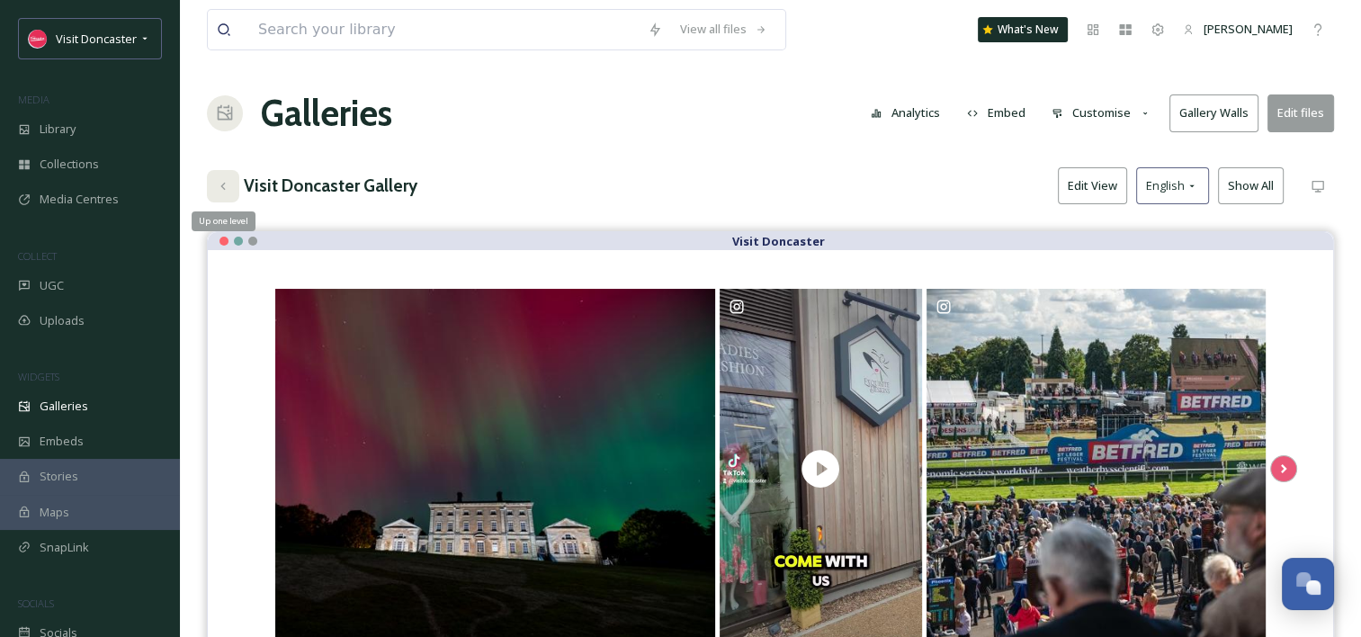
click at [227, 186] on icon at bounding box center [223, 186] width 14 height 14
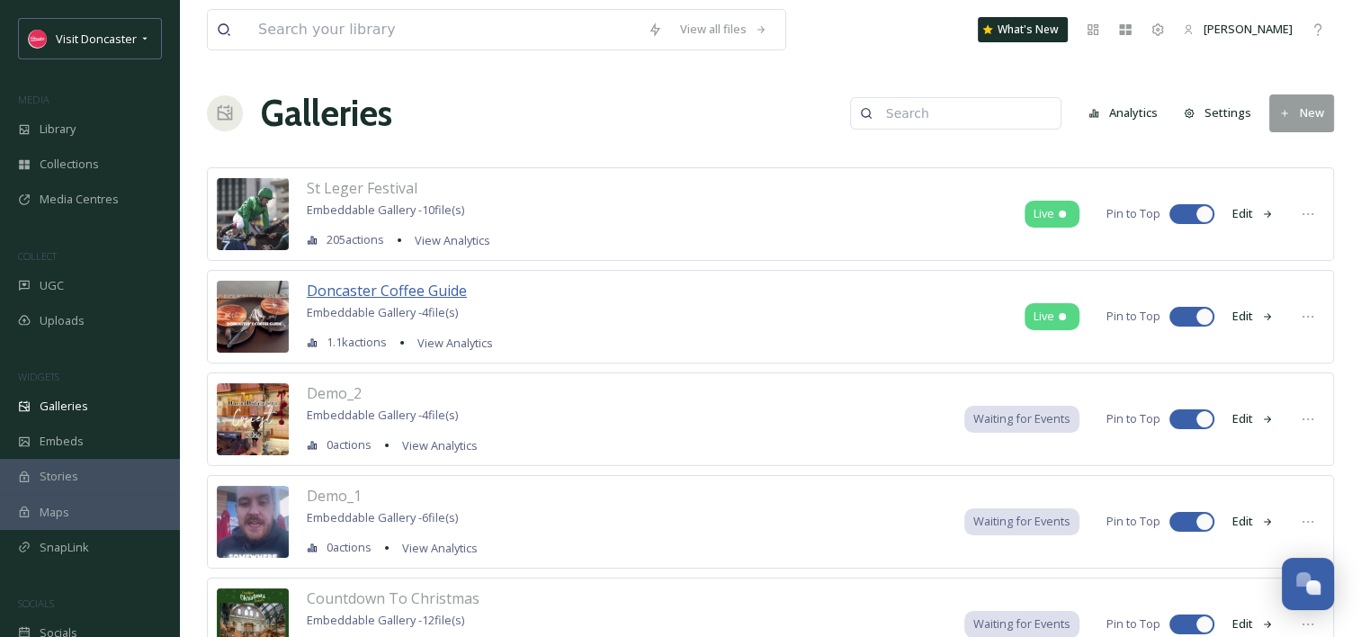
click at [430, 291] on span "Doncaster Coffee Guide" at bounding box center [387, 291] width 160 height 20
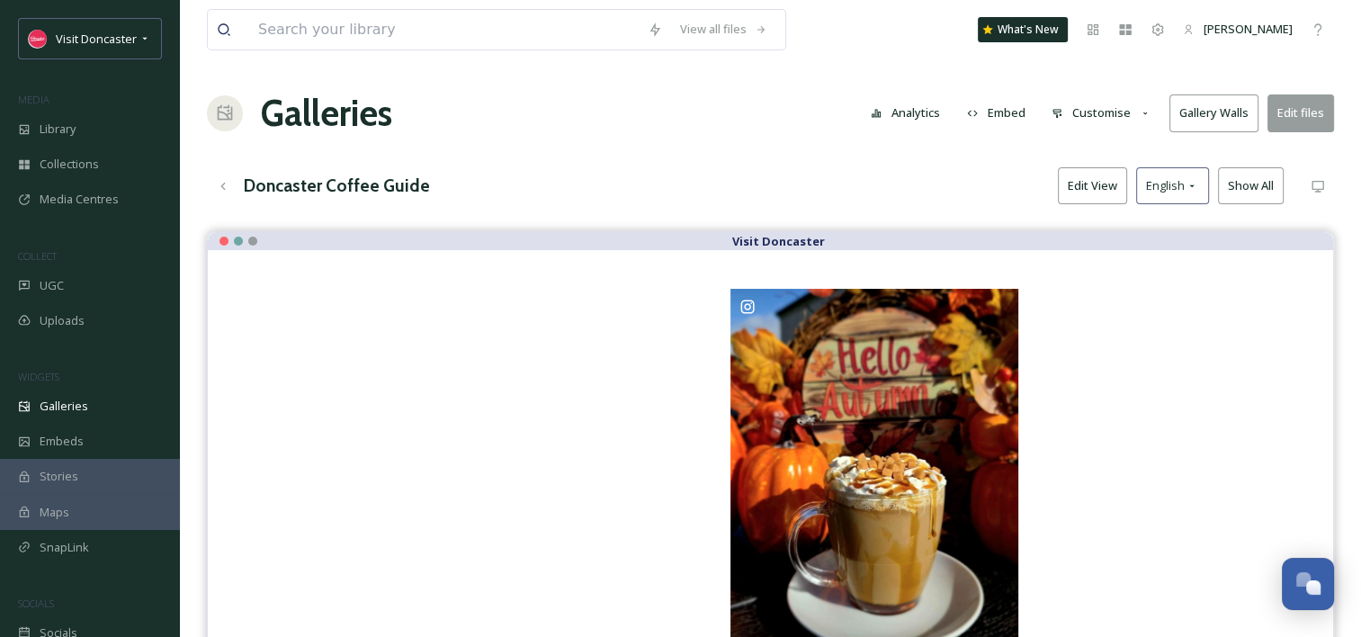
click at [1310, 113] on button "Edit files" at bounding box center [1301, 112] width 67 height 37
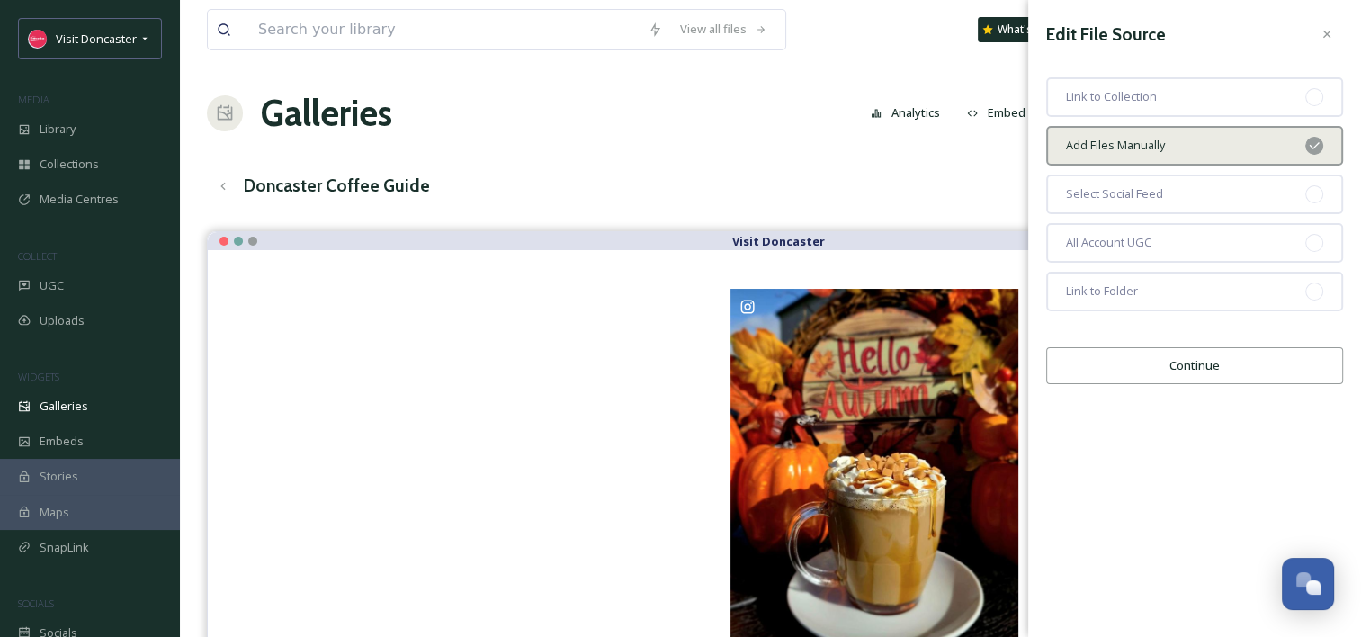
click at [1204, 358] on button "Continue" at bounding box center [1194, 365] width 297 height 37
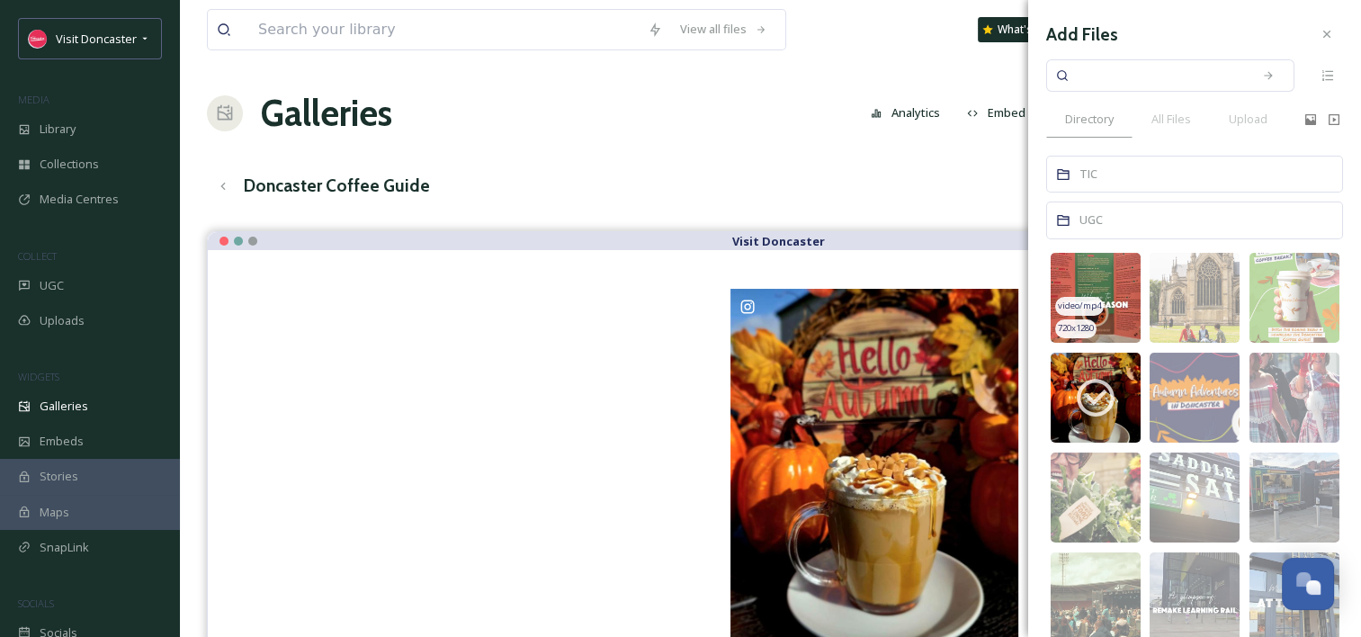
click at [1112, 281] on img at bounding box center [1096, 298] width 90 height 90
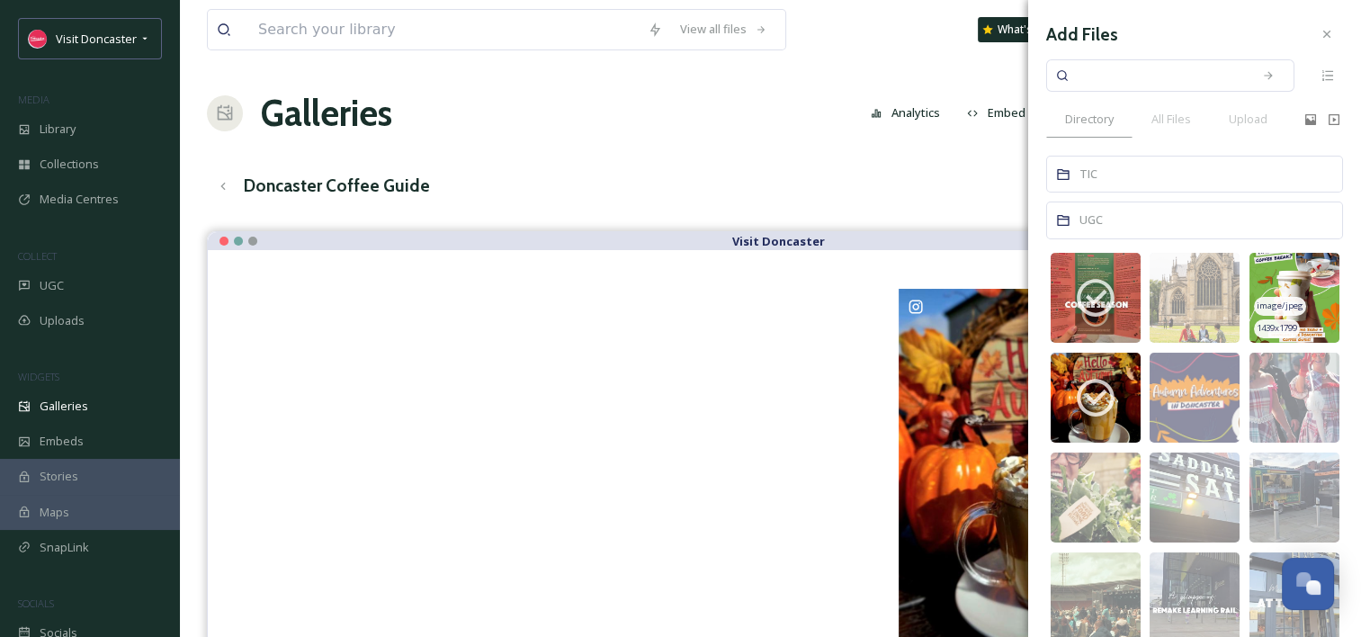
click at [1306, 286] on img at bounding box center [1295, 298] width 90 height 90
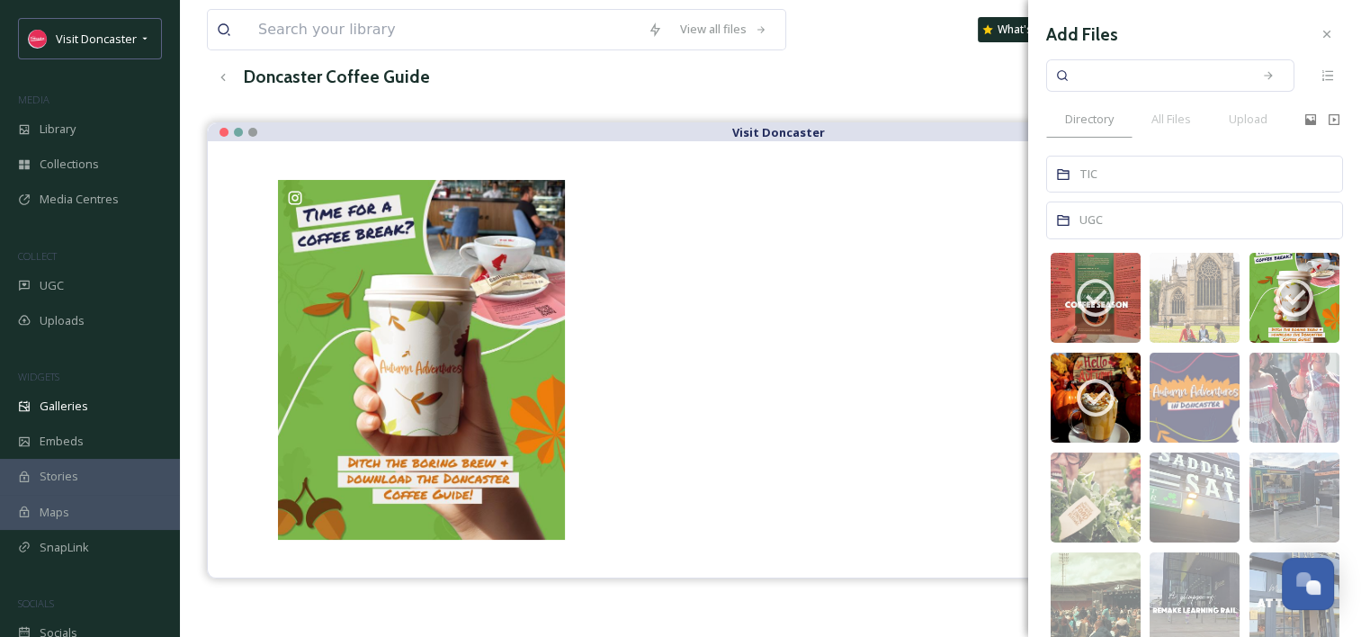
scroll to position [90, 0]
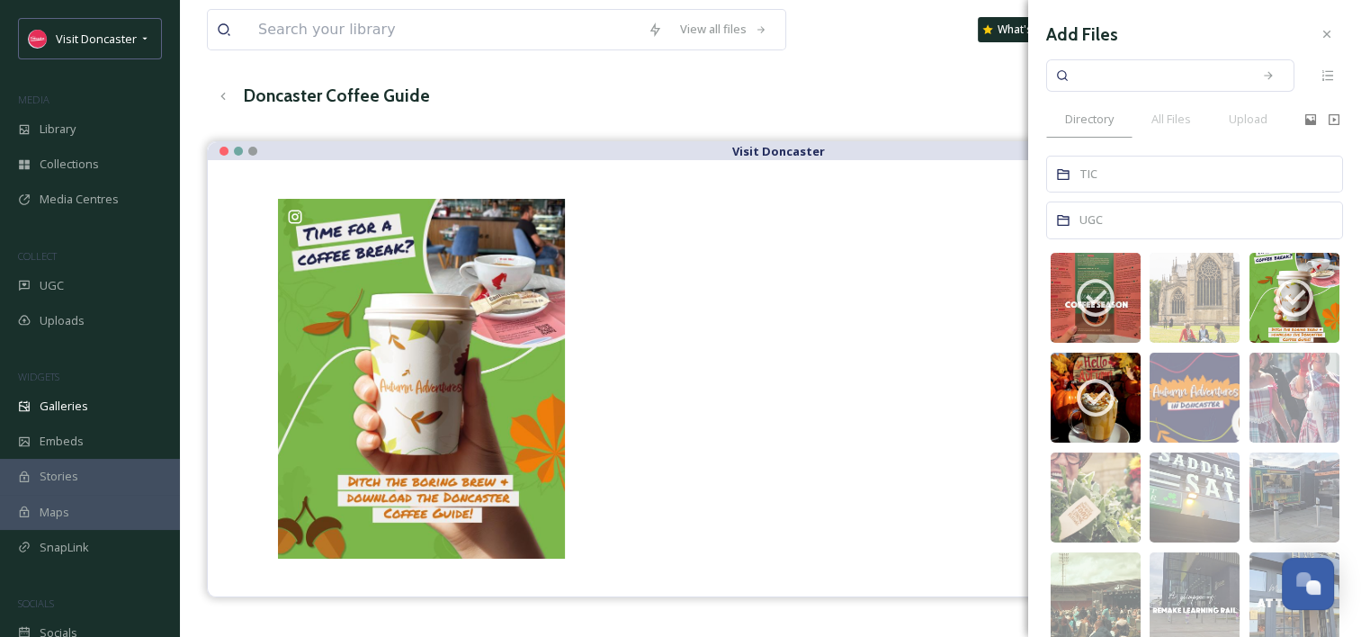
click at [799, 90] on div "Doncaster Coffee Guide Edit View English Show All" at bounding box center [770, 95] width 1127 height 37
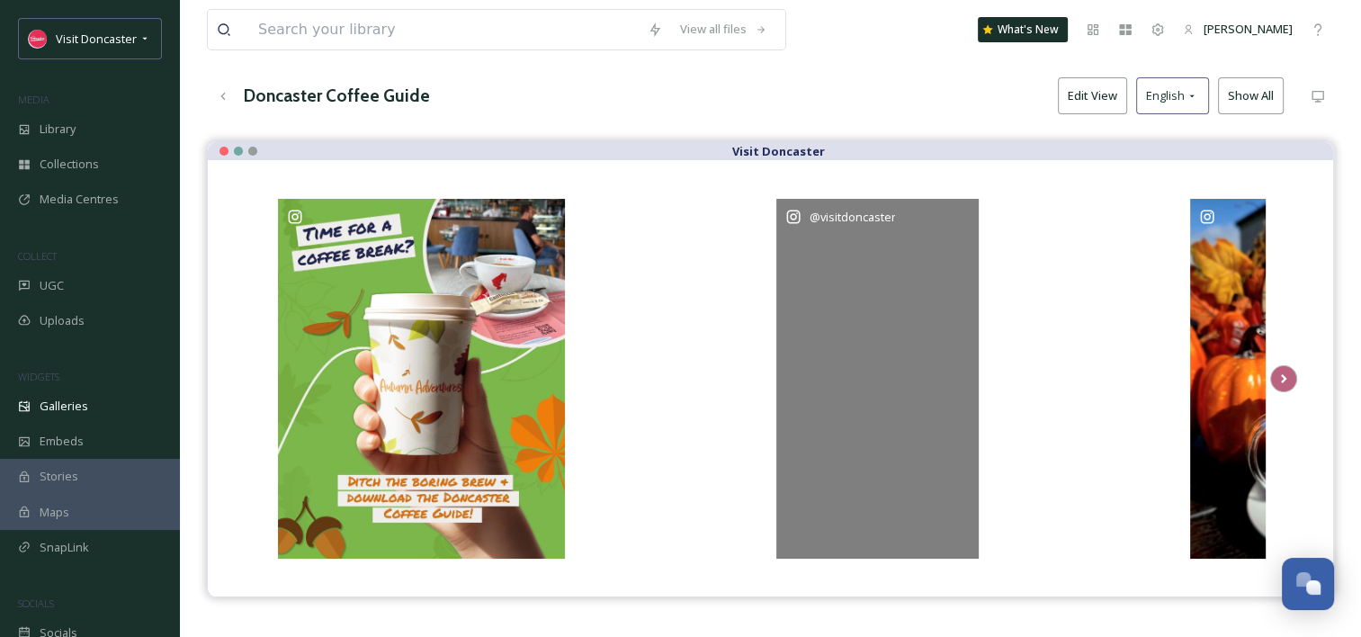
drag, startPoint x: 738, startPoint y: 382, endPoint x: 882, endPoint y: 371, distance: 144.4
click at [882, 371] on div "@ visitdoncaster" at bounding box center [981, 378] width 1412 height 364
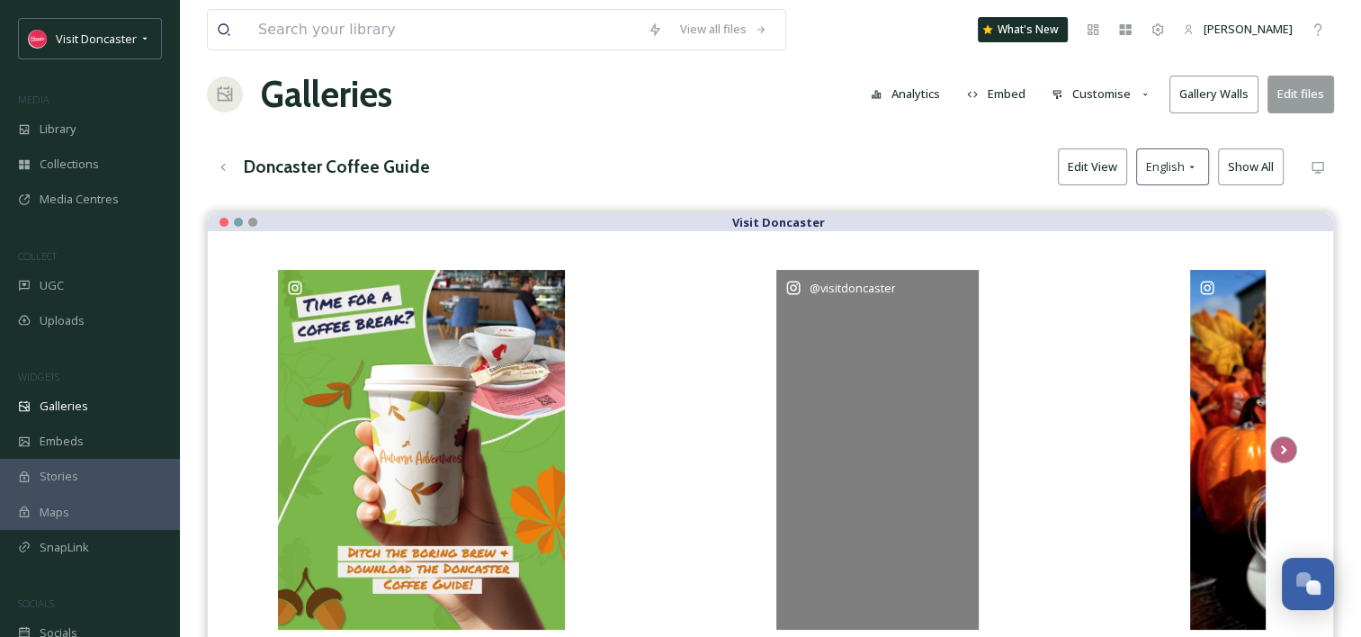
scroll to position [0, 0]
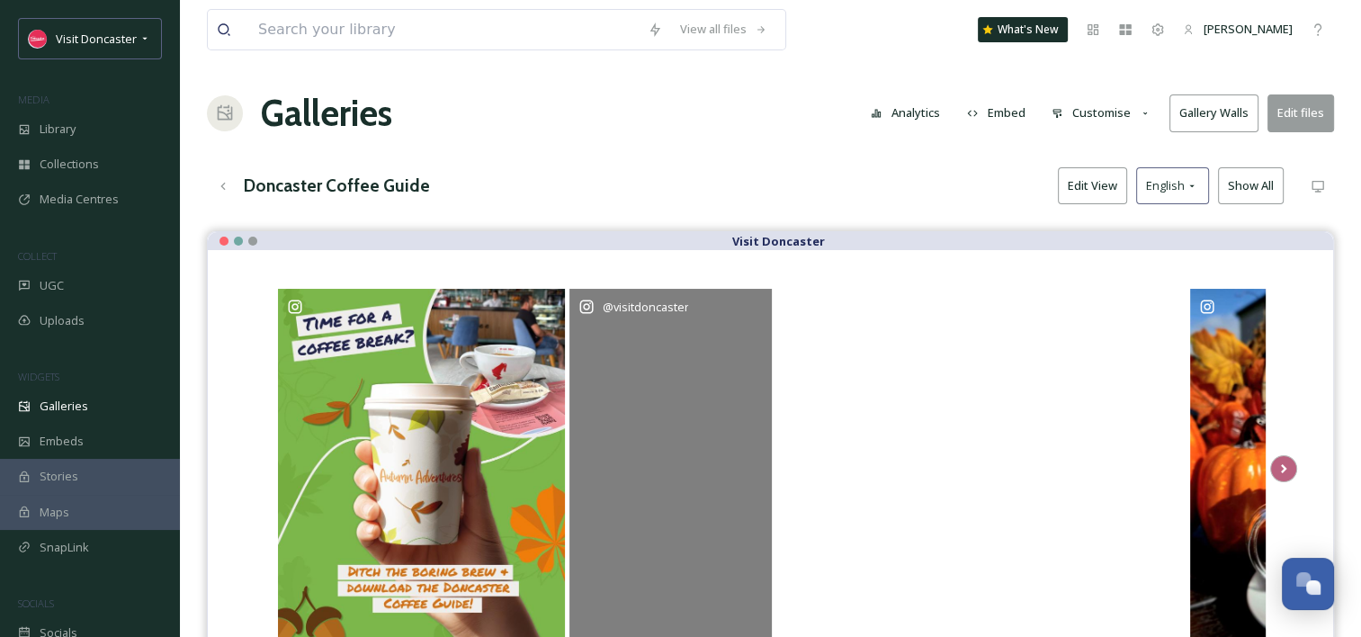
drag, startPoint x: 700, startPoint y: 415, endPoint x: 824, endPoint y: 410, distance: 124.2
click at [824, 410] on div "@ visitdoncaster" at bounding box center [981, 468] width 1412 height 364
drag, startPoint x: 475, startPoint y: 406, endPoint x: 673, endPoint y: 410, distance: 198.0
click at [714, 413] on div "@ visitdoncaster" at bounding box center [981, 468] width 1412 height 364
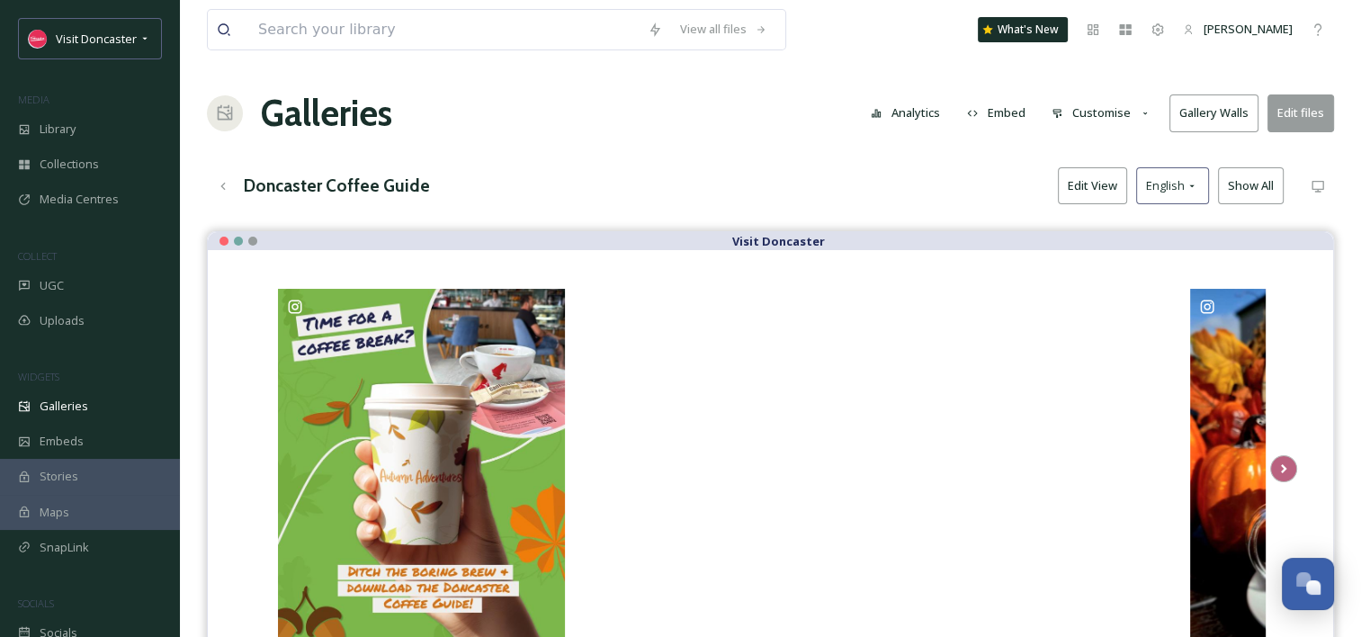
click at [1304, 112] on button "Edit files" at bounding box center [1301, 112] width 67 height 37
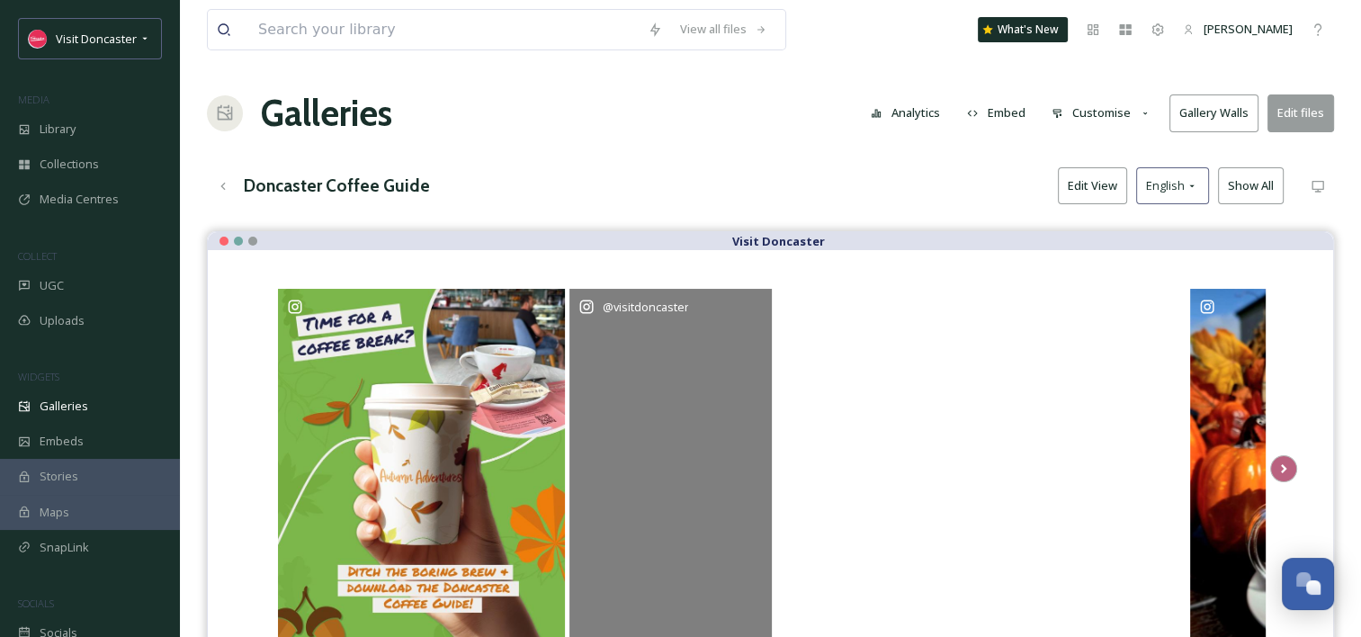
drag, startPoint x: 479, startPoint y: 410, endPoint x: 668, endPoint y: 416, distance: 189.0
click at [668, 416] on div "@ visitdoncaster" at bounding box center [981, 468] width 1412 height 364
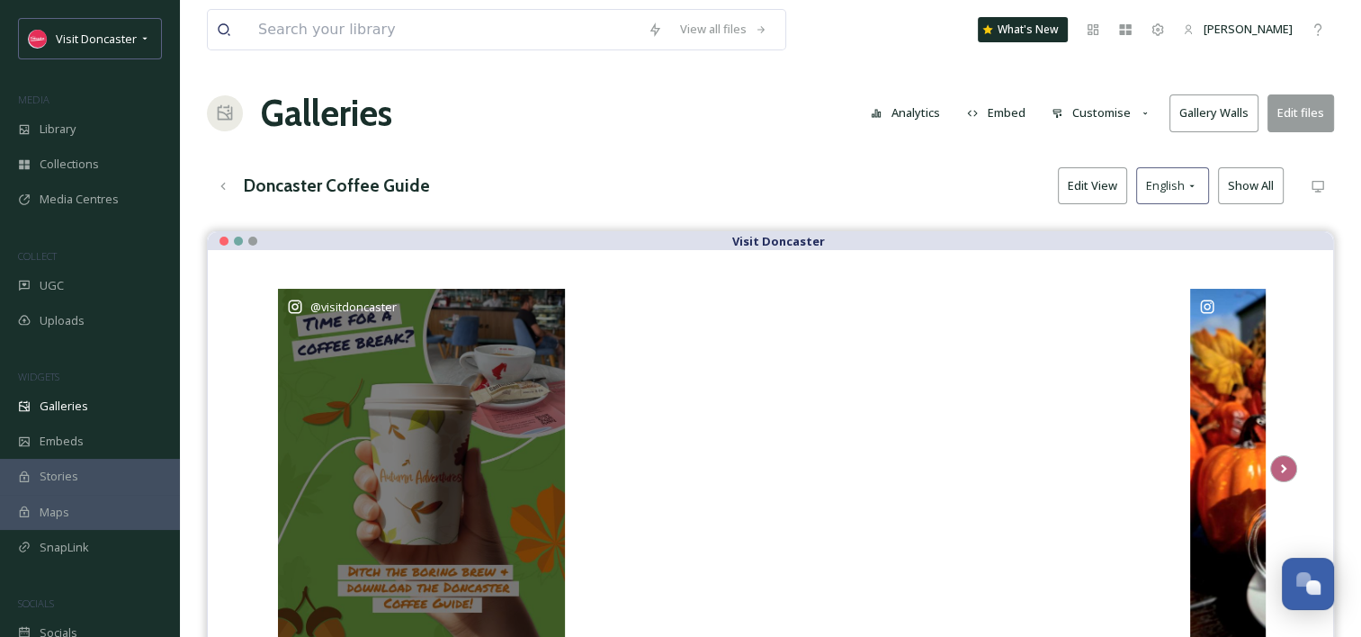
click at [426, 403] on div "@ visitdoncaster" at bounding box center [422, 469] width 288 height 360
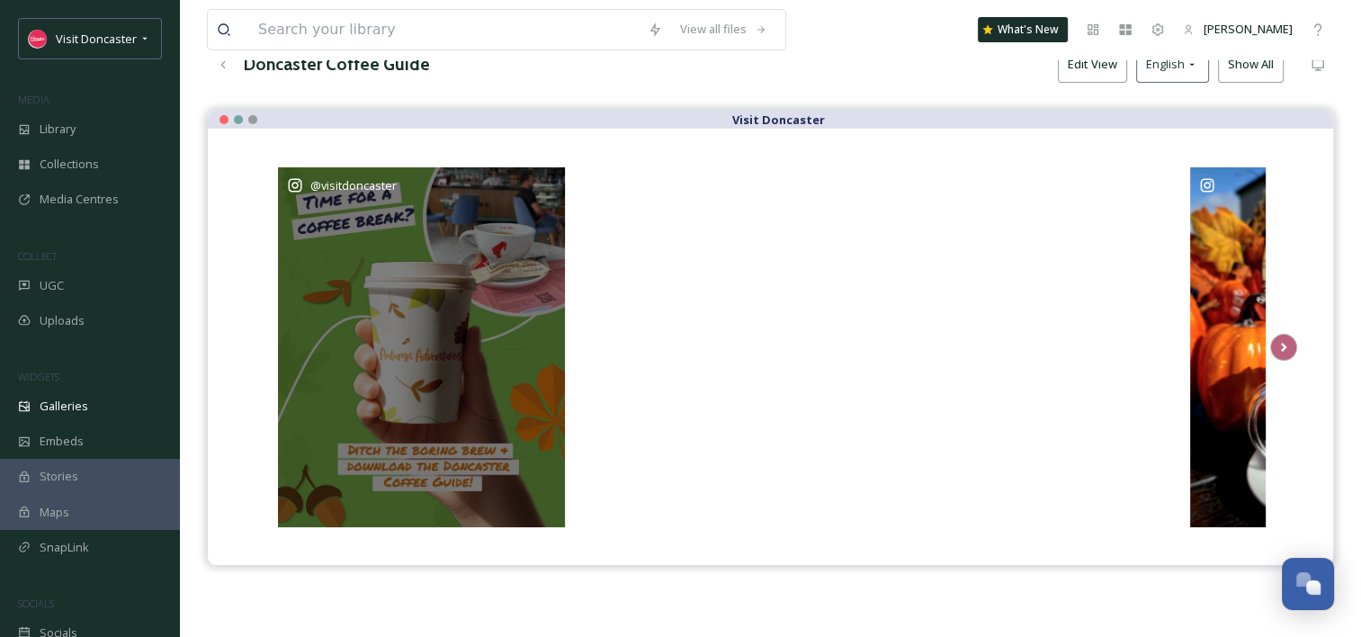
scroll to position [257, 0]
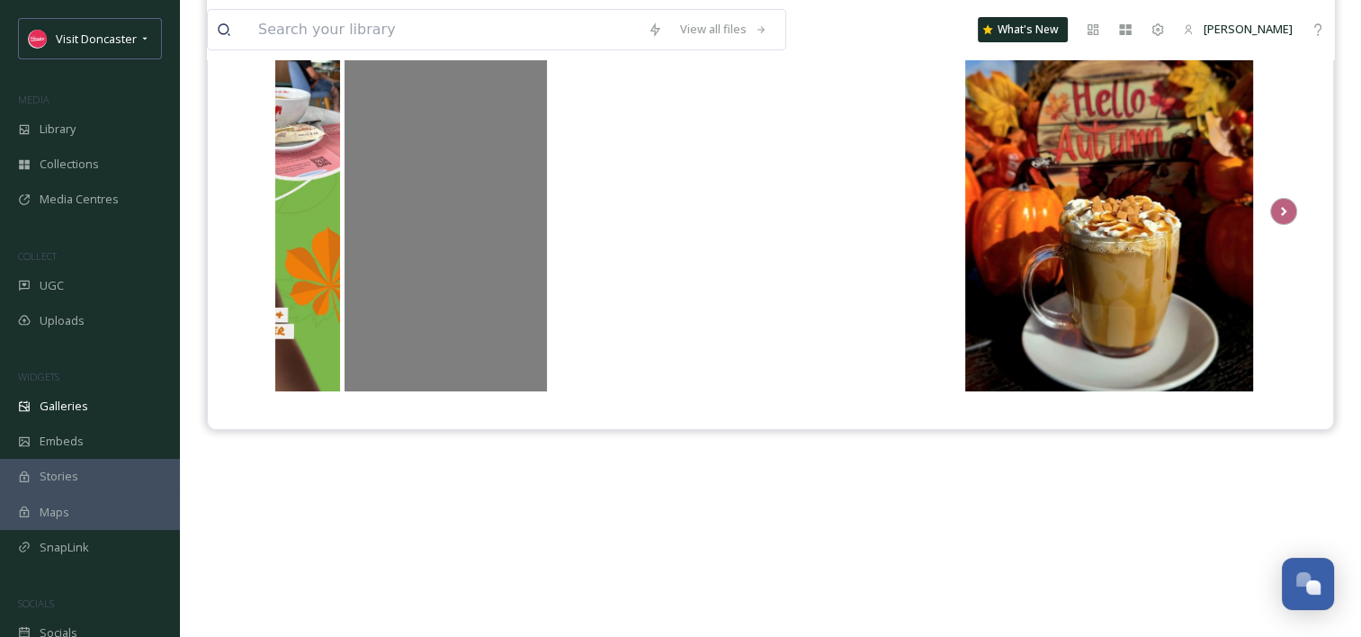
drag, startPoint x: 688, startPoint y: 243, endPoint x: 399, endPoint y: 257, distance: 289.1
click at [399, 257] on div "@ visitdoncaster" at bounding box center [446, 211] width 202 height 360
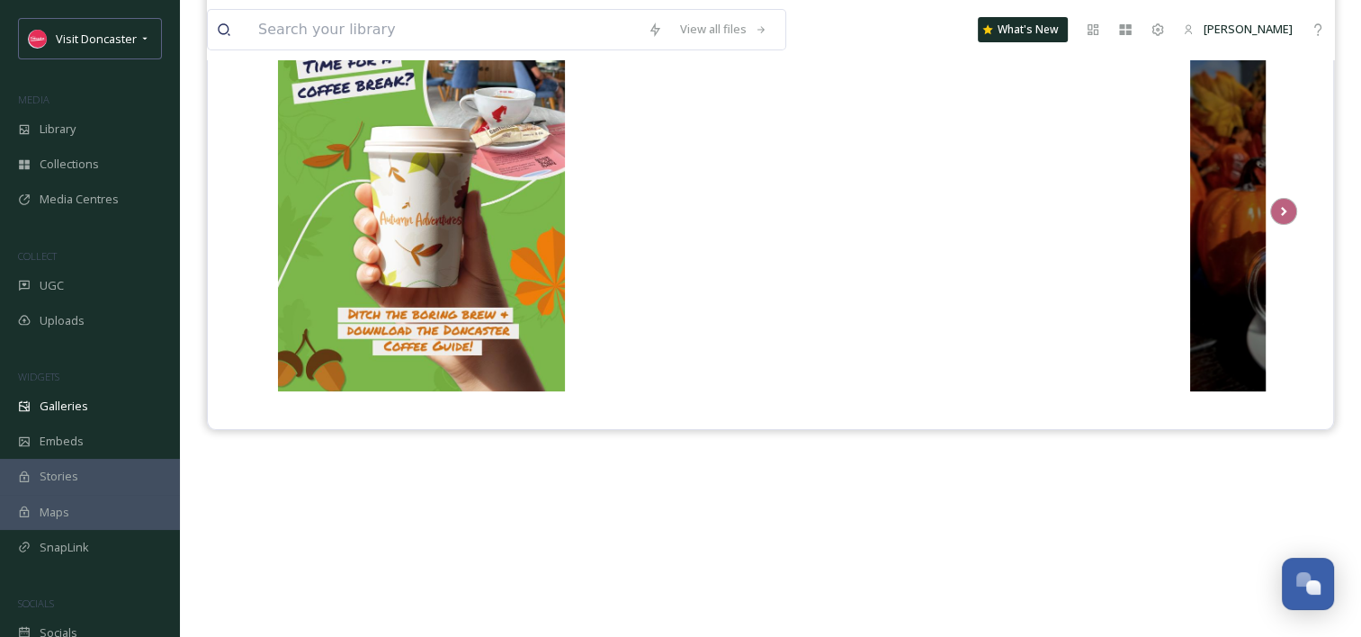
drag, startPoint x: 890, startPoint y: 285, endPoint x: 1237, endPoint y: 342, distance: 351.9
click at [1237, 342] on div "@ bostoncodoncaster" at bounding box center [1334, 211] width 288 height 360
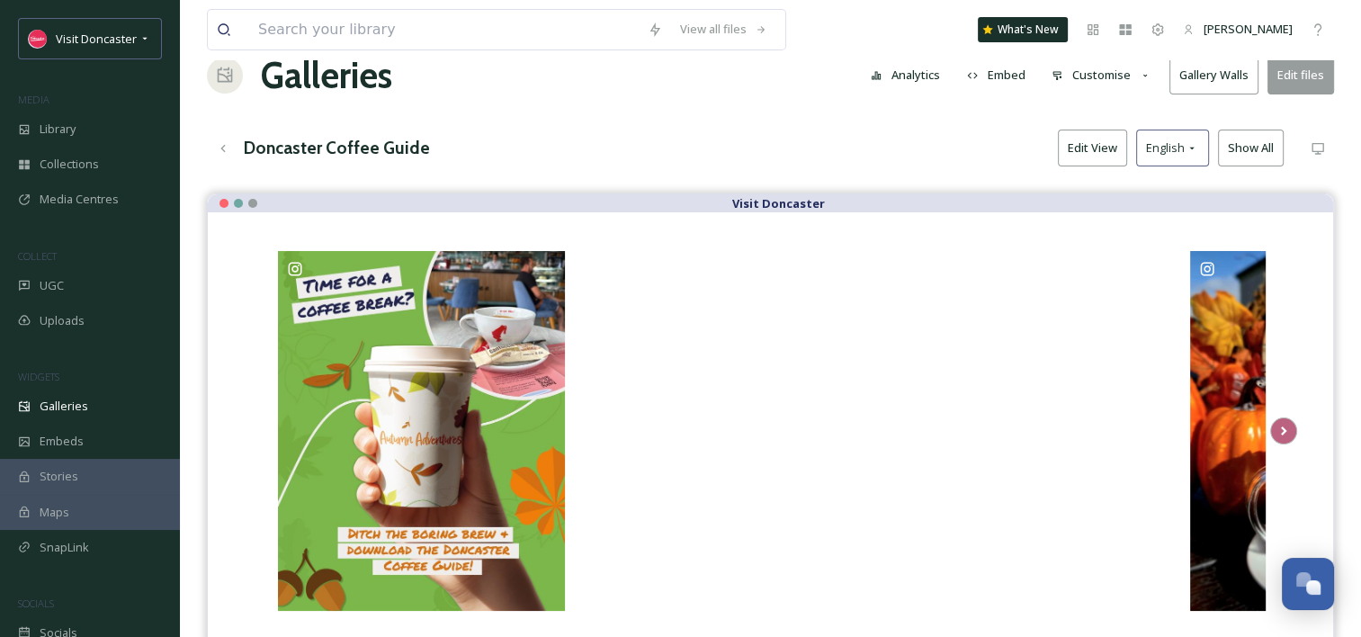
scroll to position [0, 0]
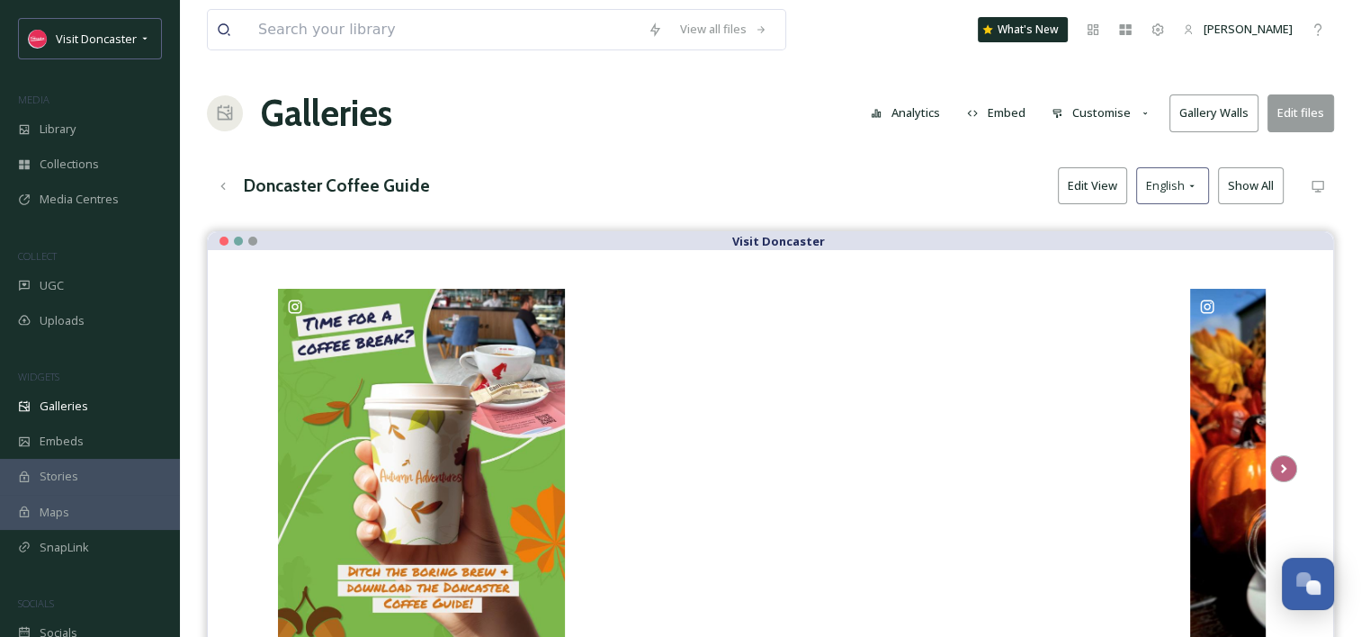
click at [1295, 125] on button "Edit files" at bounding box center [1301, 112] width 67 height 37
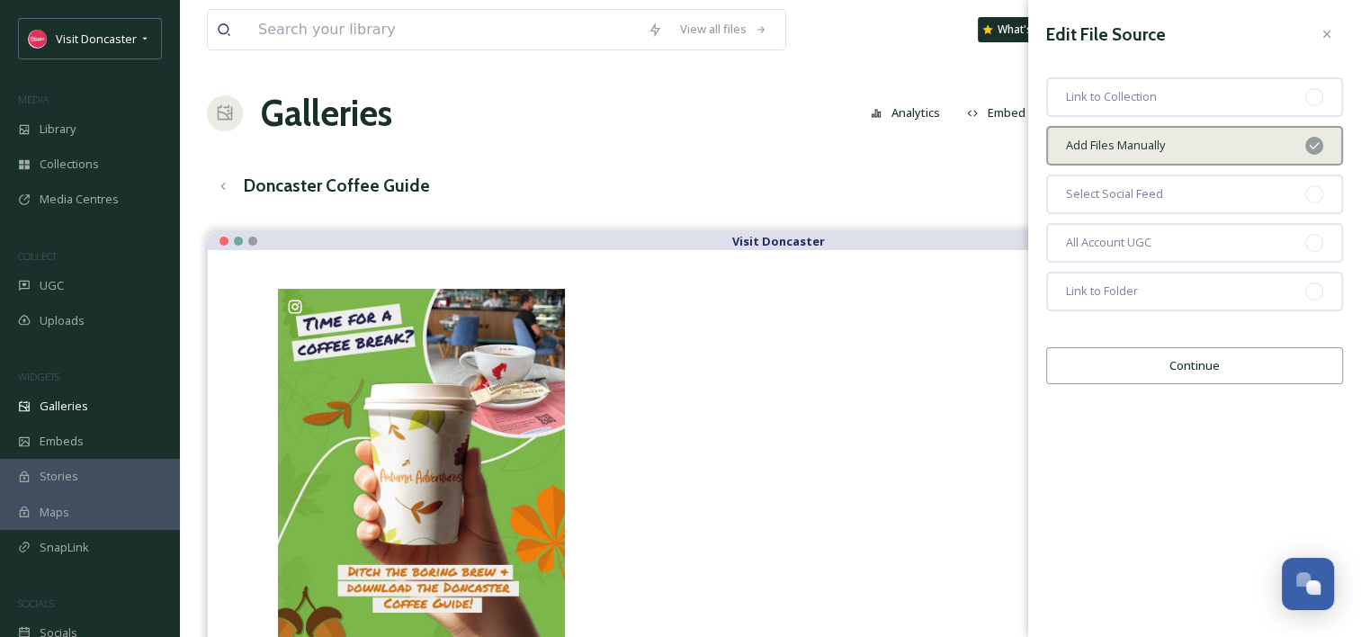
click at [1209, 362] on button "Continue" at bounding box center [1194, 365] width 297 height 37
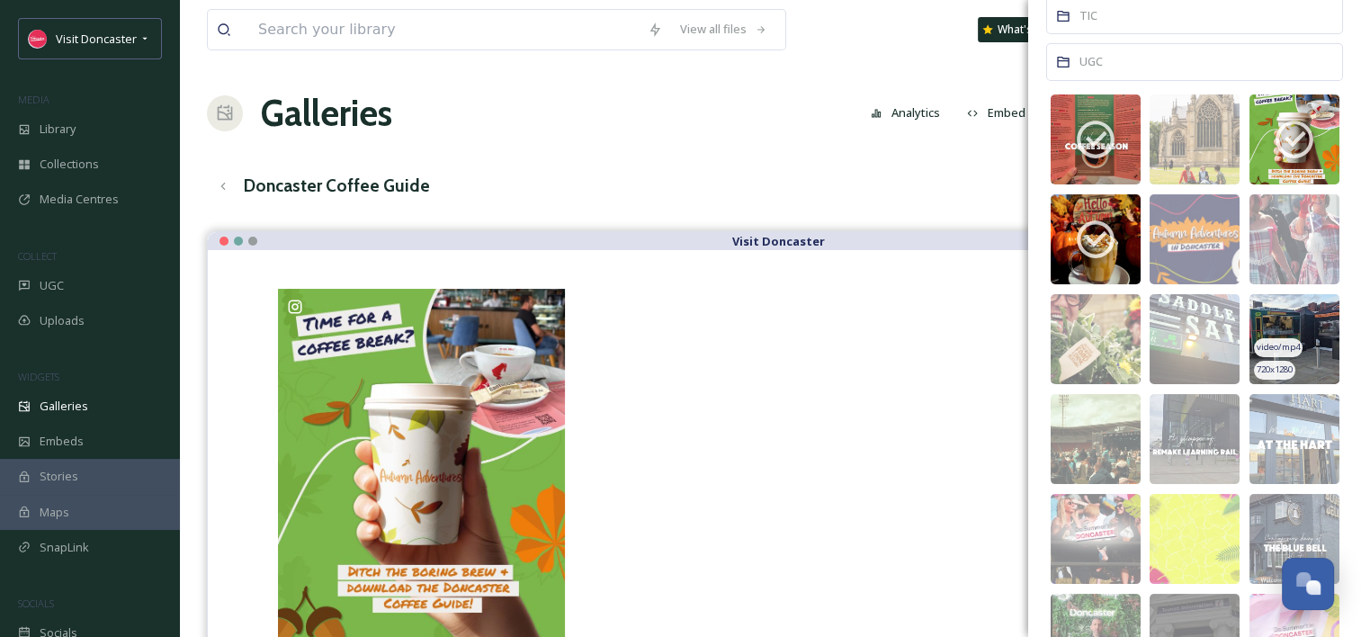
scroll to position [180, 0]
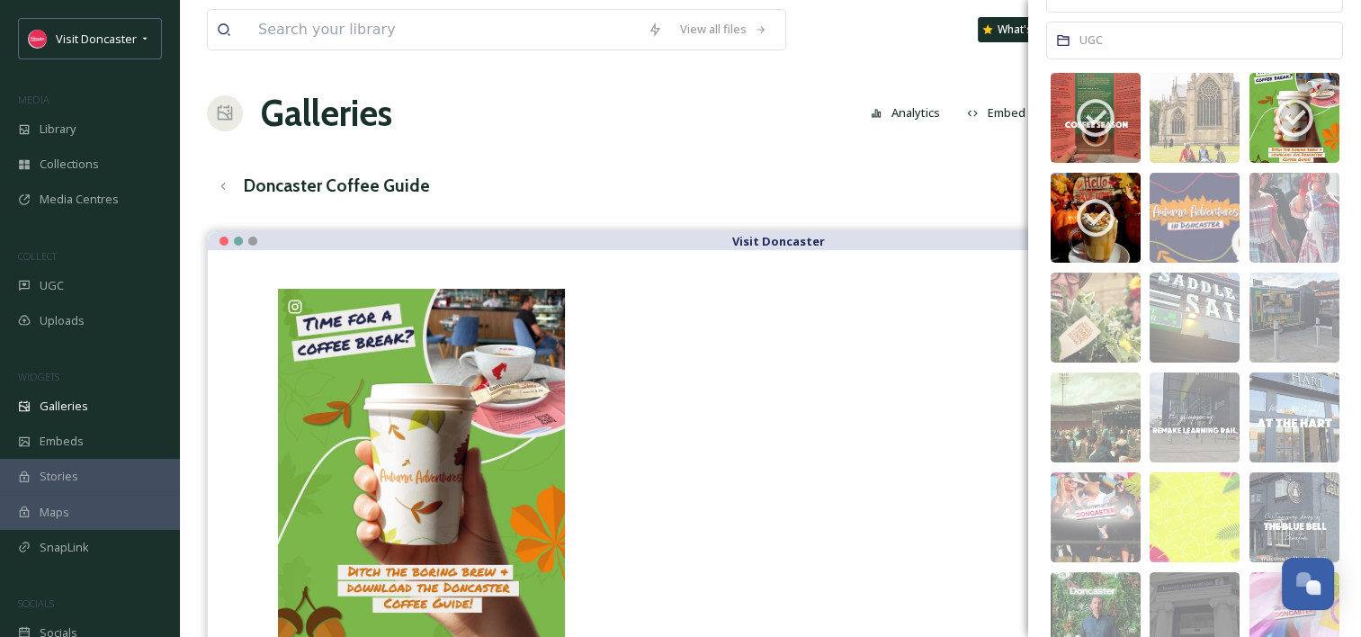
click at [720, 180] on div "Doncaster Coffee Guide Edit View English Show All" at bounding box center [770, 185] width 1127 height 37
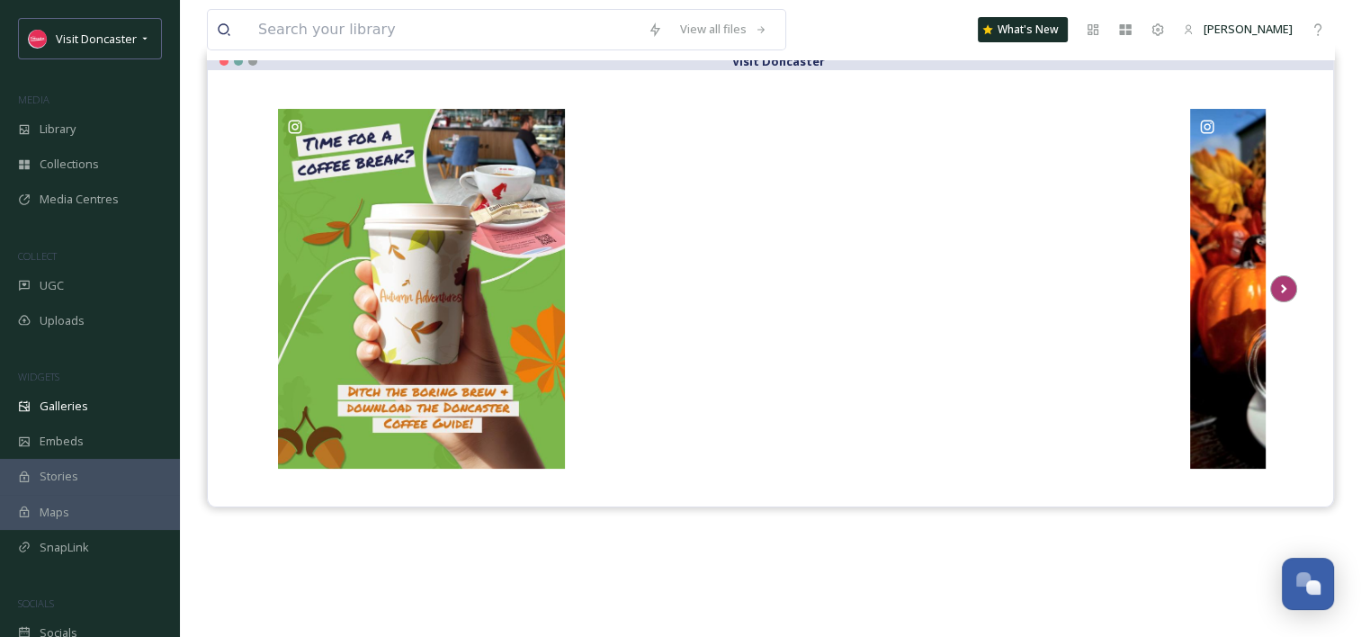
click at [1281, 288] on icon "Scroll Right" at bounding box center [1283, 288] width 25 height 27
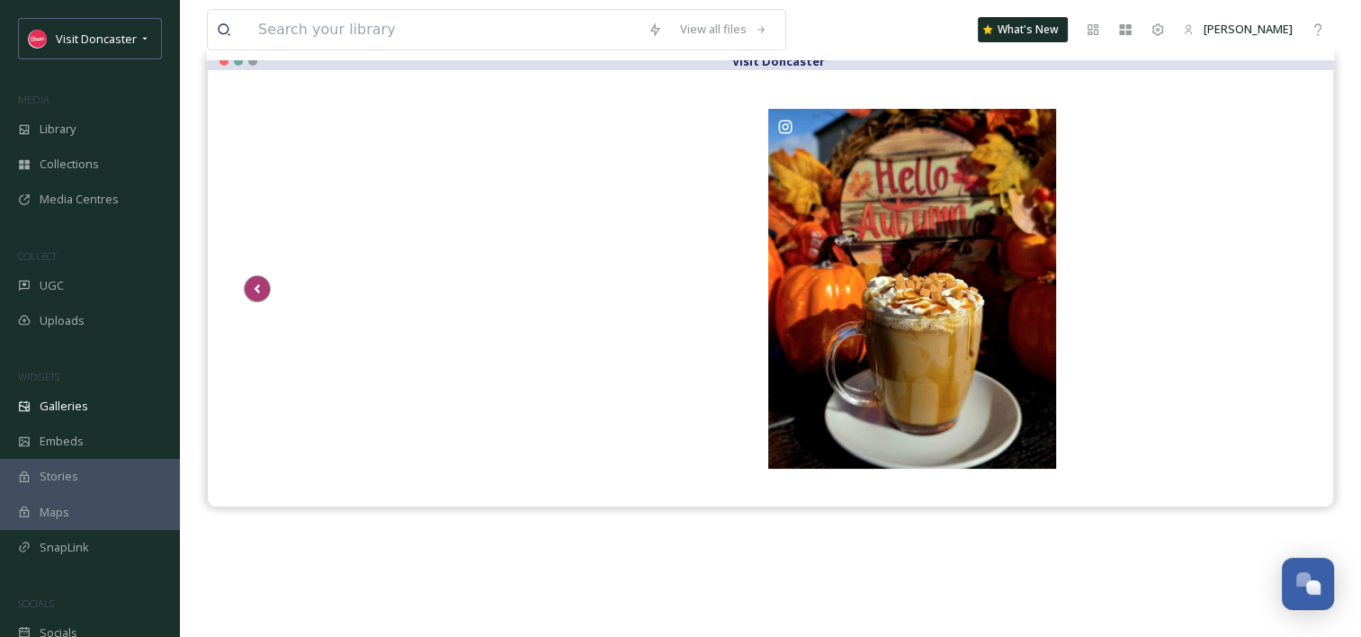
click at [249, 285] on icon "Scroll Left" at bounding box center [257, 288] width 25 height 27
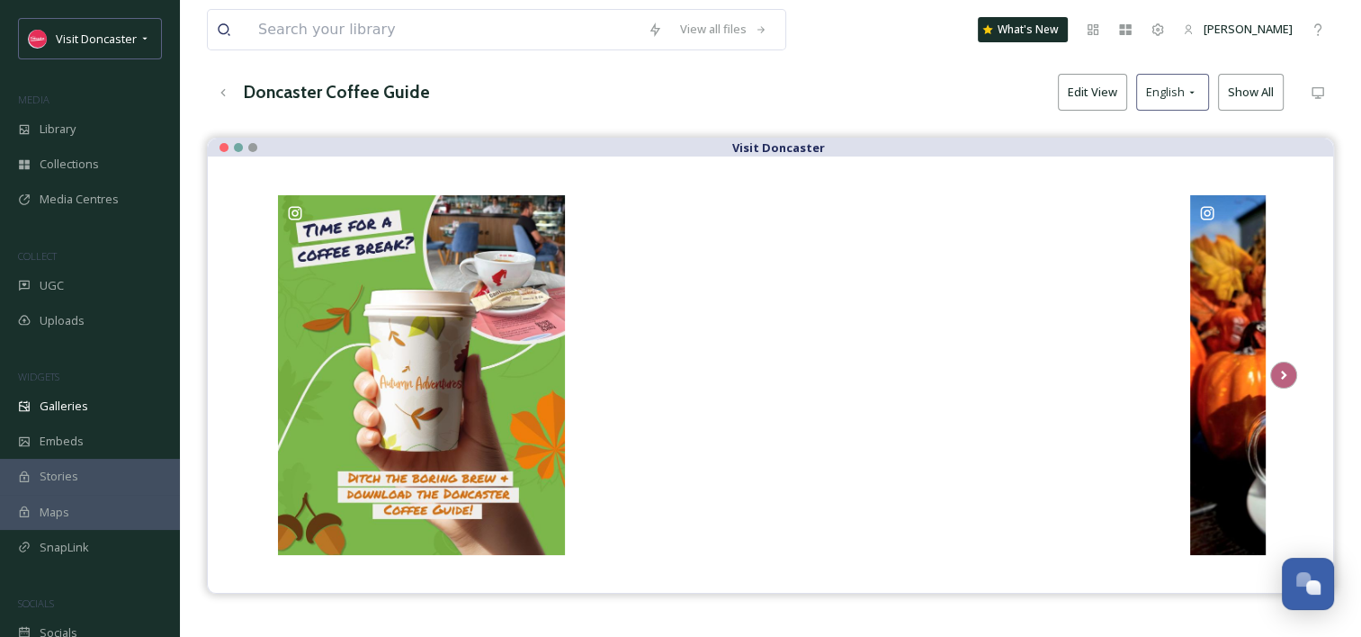
scroll to position [0, 0]
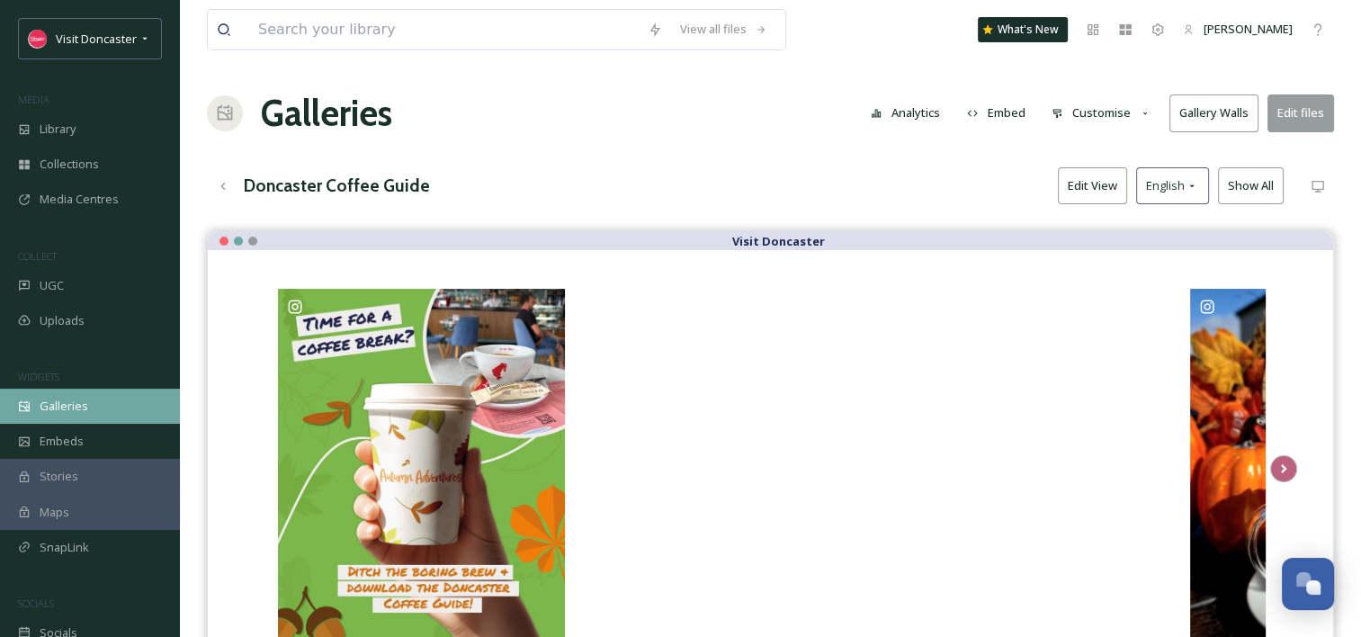
click at [79, 411] on span "Galleries" at bounding box center [64, 406] width 49 height 17
